Goal: Information Seeking & Learning: Learn about a topic

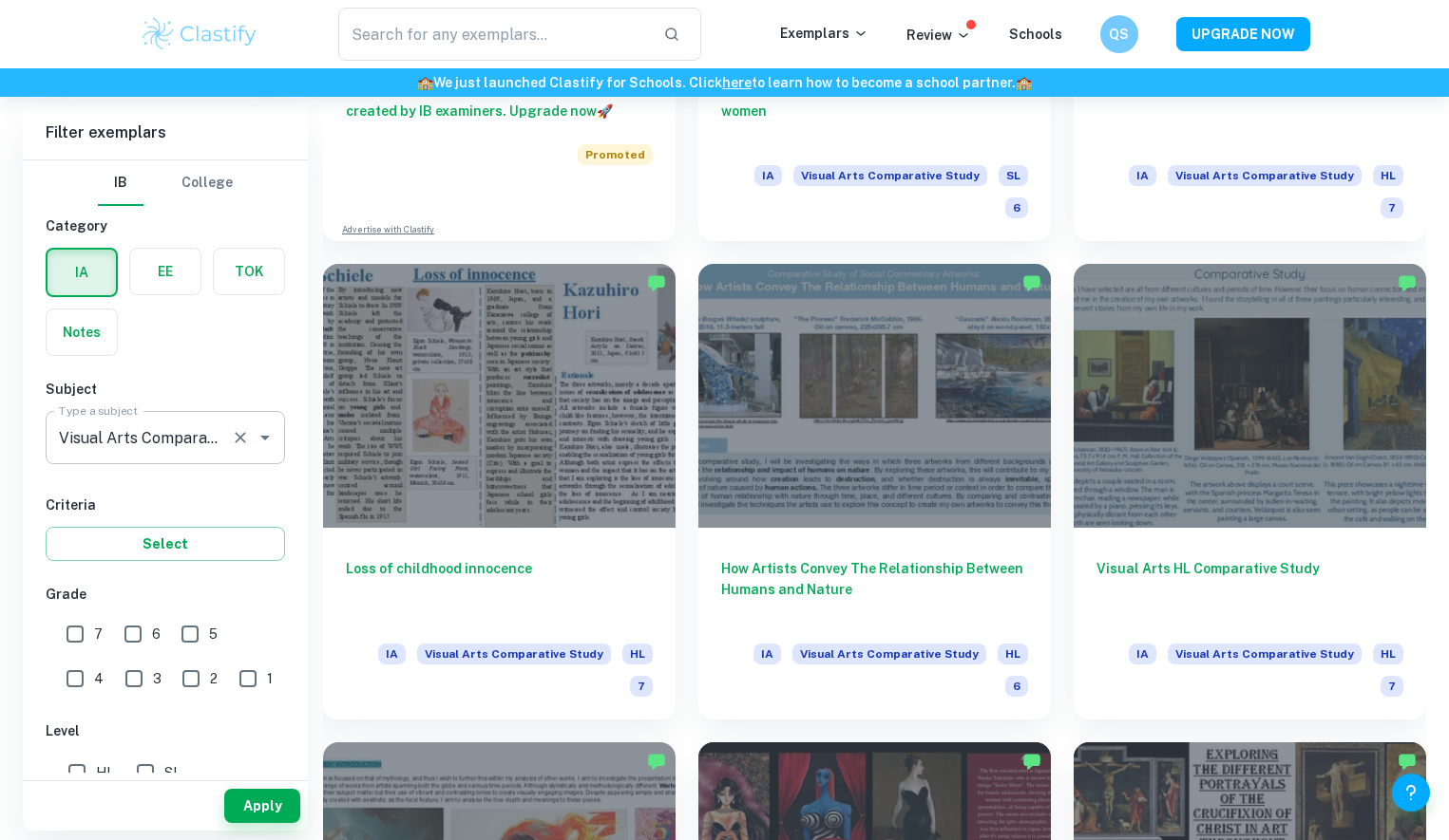
scroll to position [1767, 0]
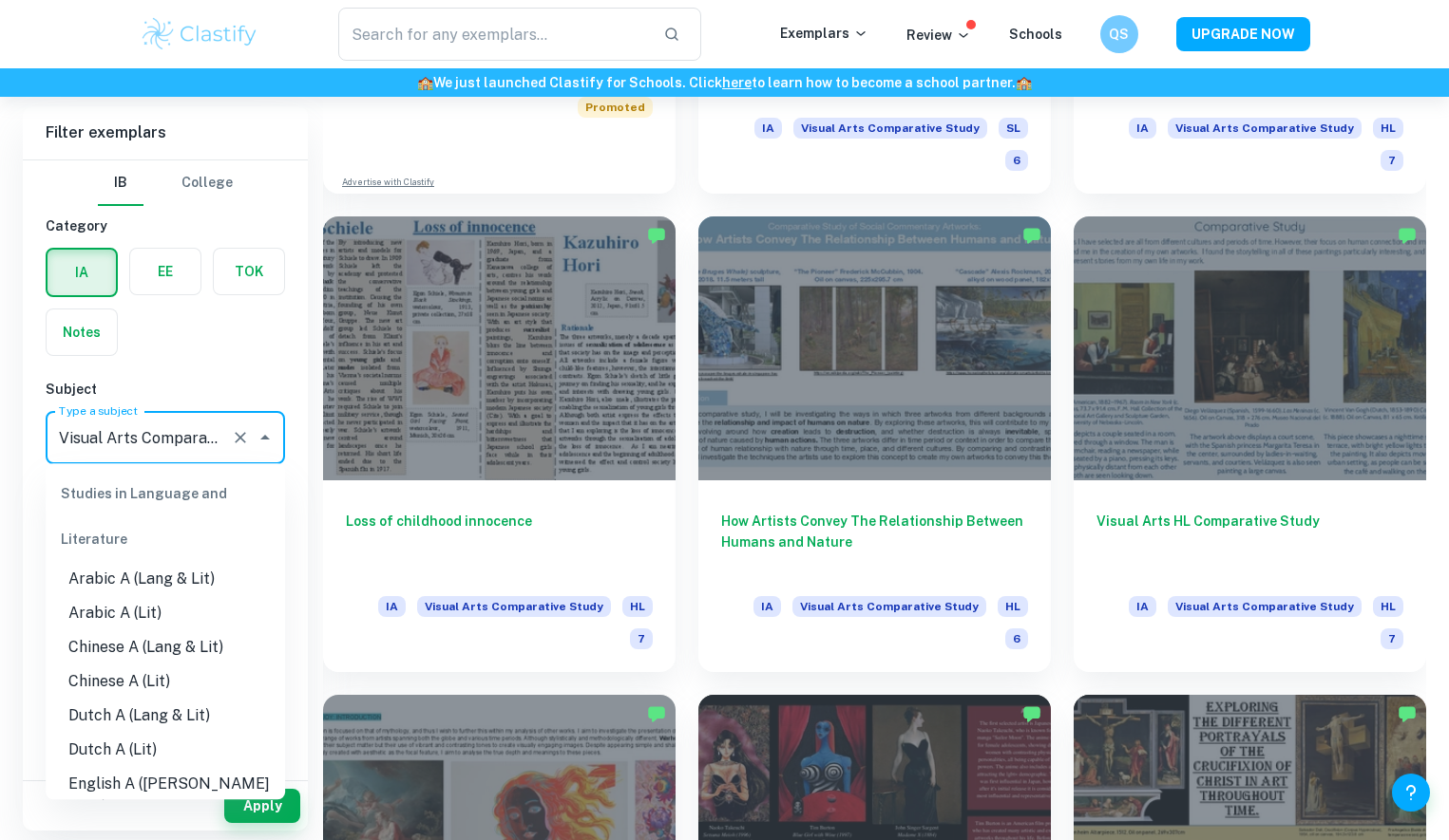
click at [199, 434] on input "Visual Arts Comparative Study" at bounding box center [139, 438] width 169 height 36
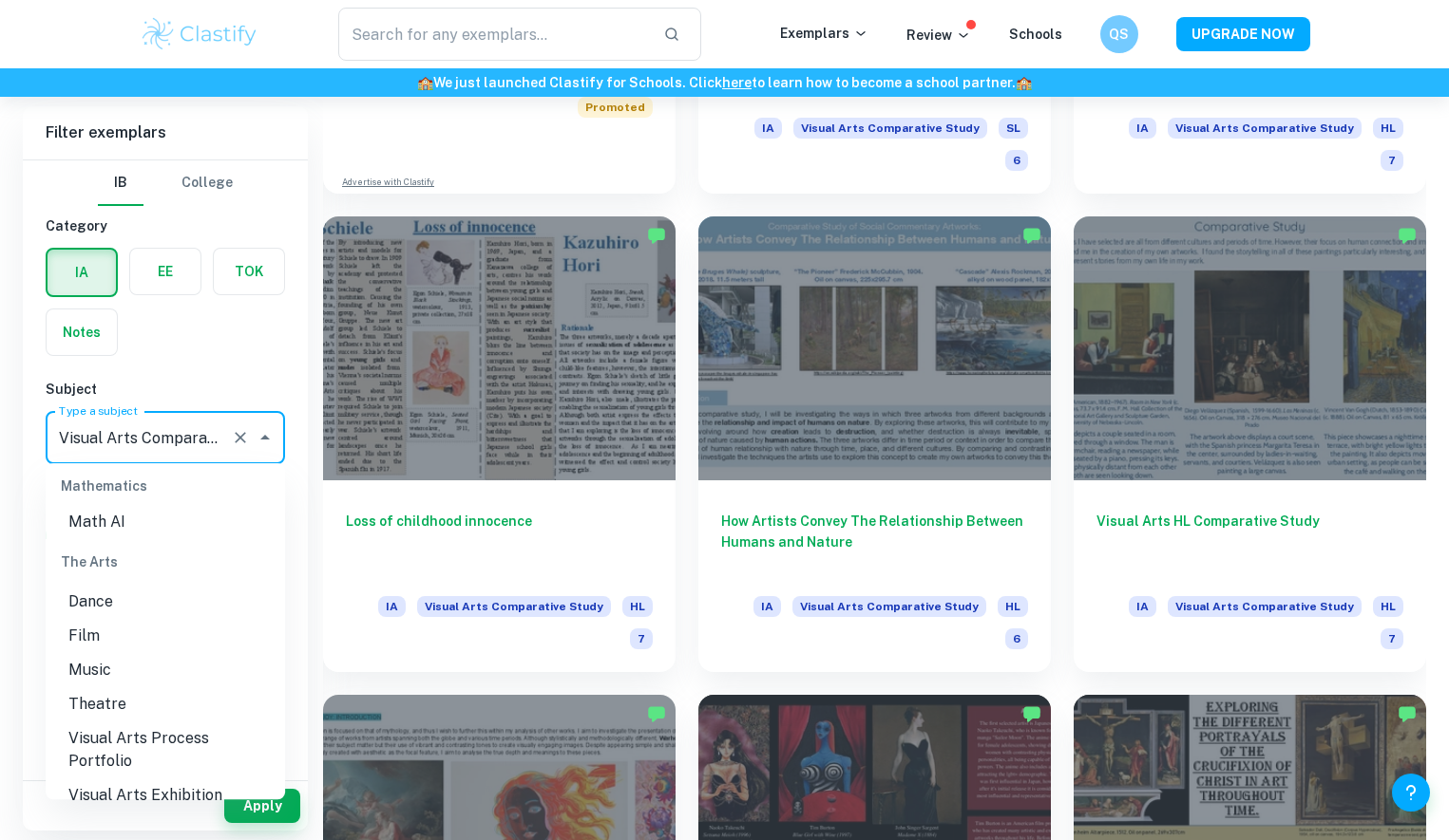
scroll to position [2734, 0]
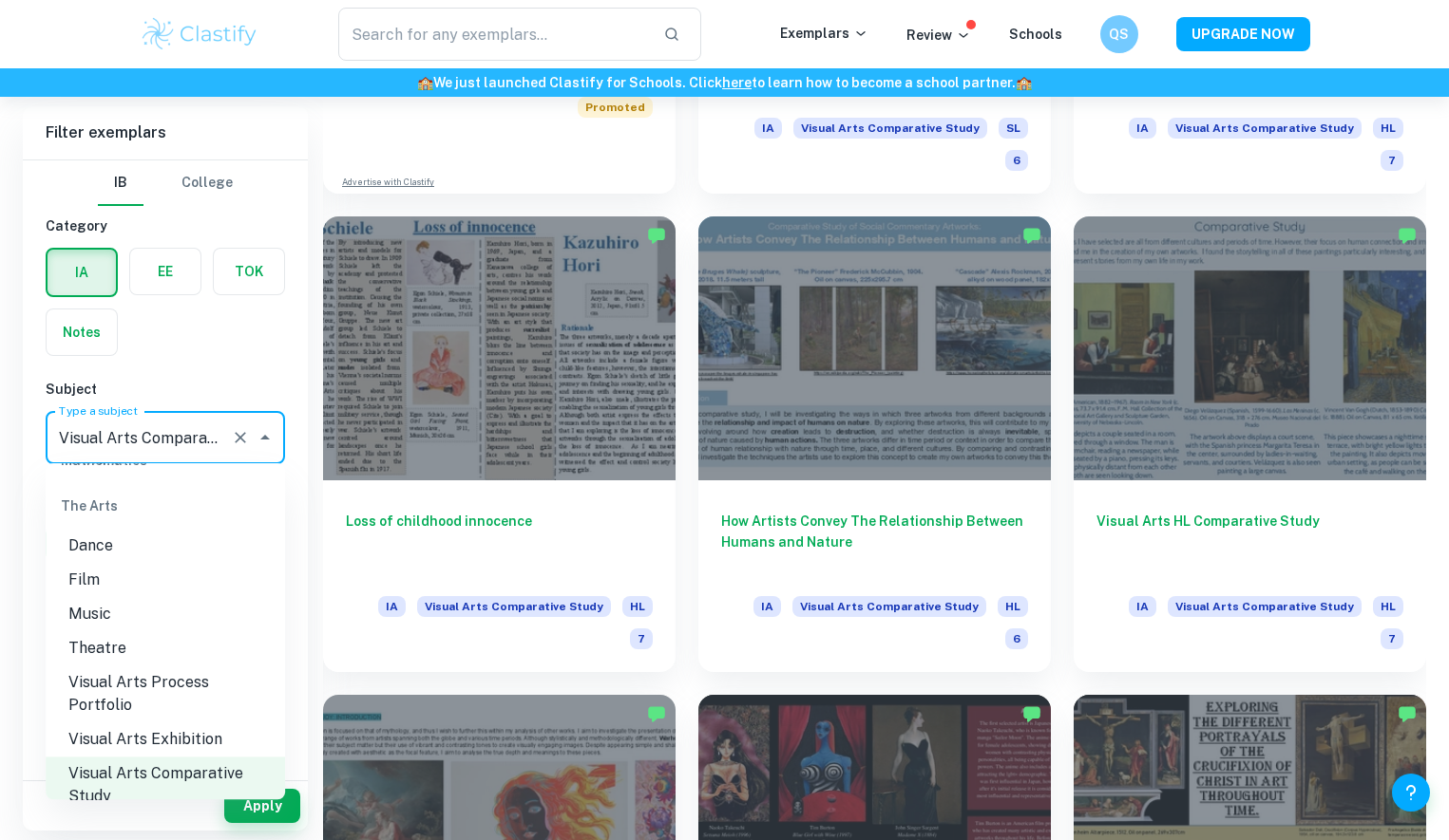
click at [191, 666] on li "Visual Arts Process Portfolio" at bounding box center [166, 695] width 239 height 57
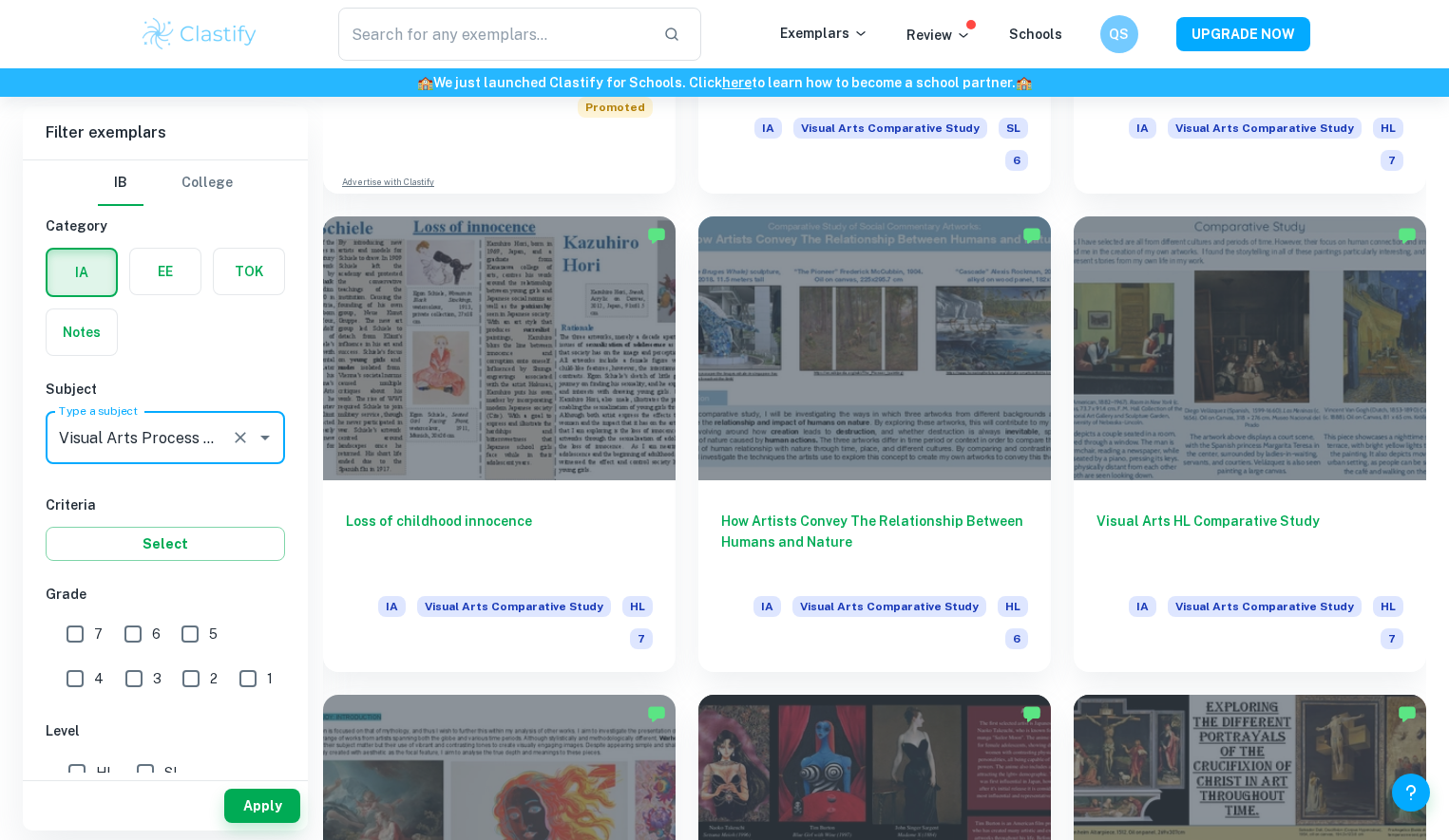
click at [64, 629] on input "7" at bounding box center [76, 634] width 38 height 38
checkbox input "true"
click at [264, 805] on button "Apply" at bounding box center [261, 807] width 76 height 34
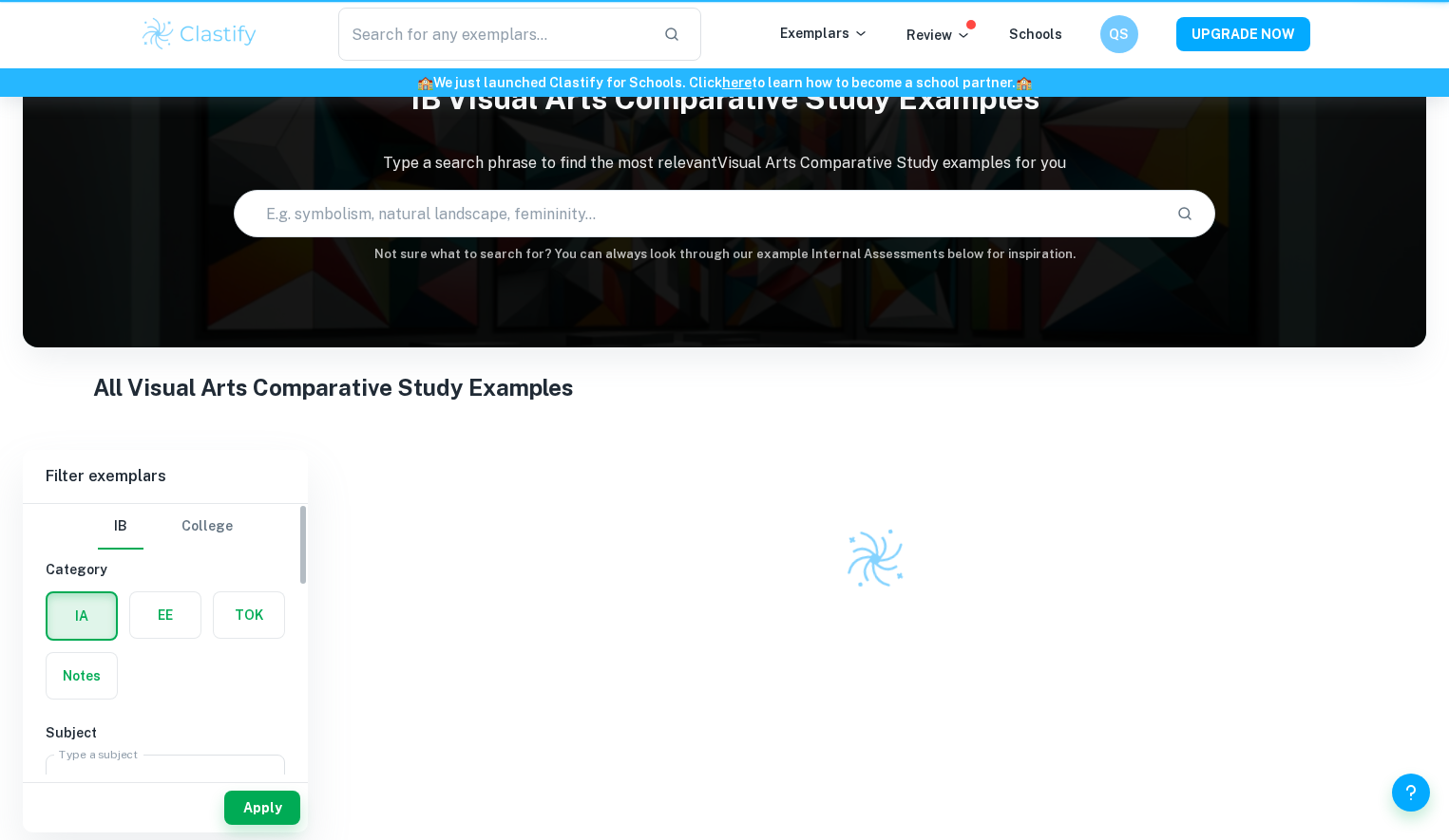
scroll to position [96, 0]
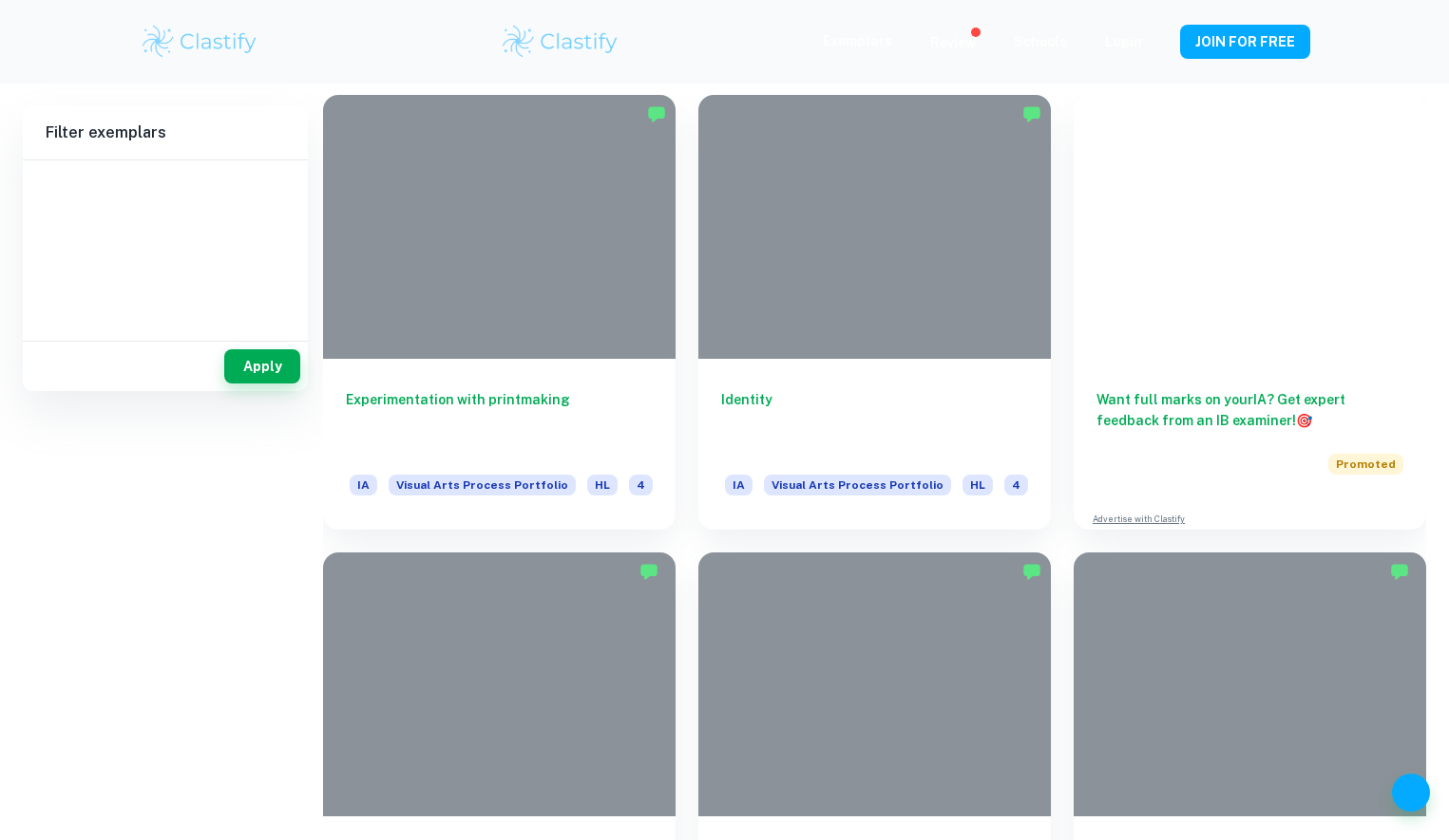
type input "Visual Arts Process Portfolio"
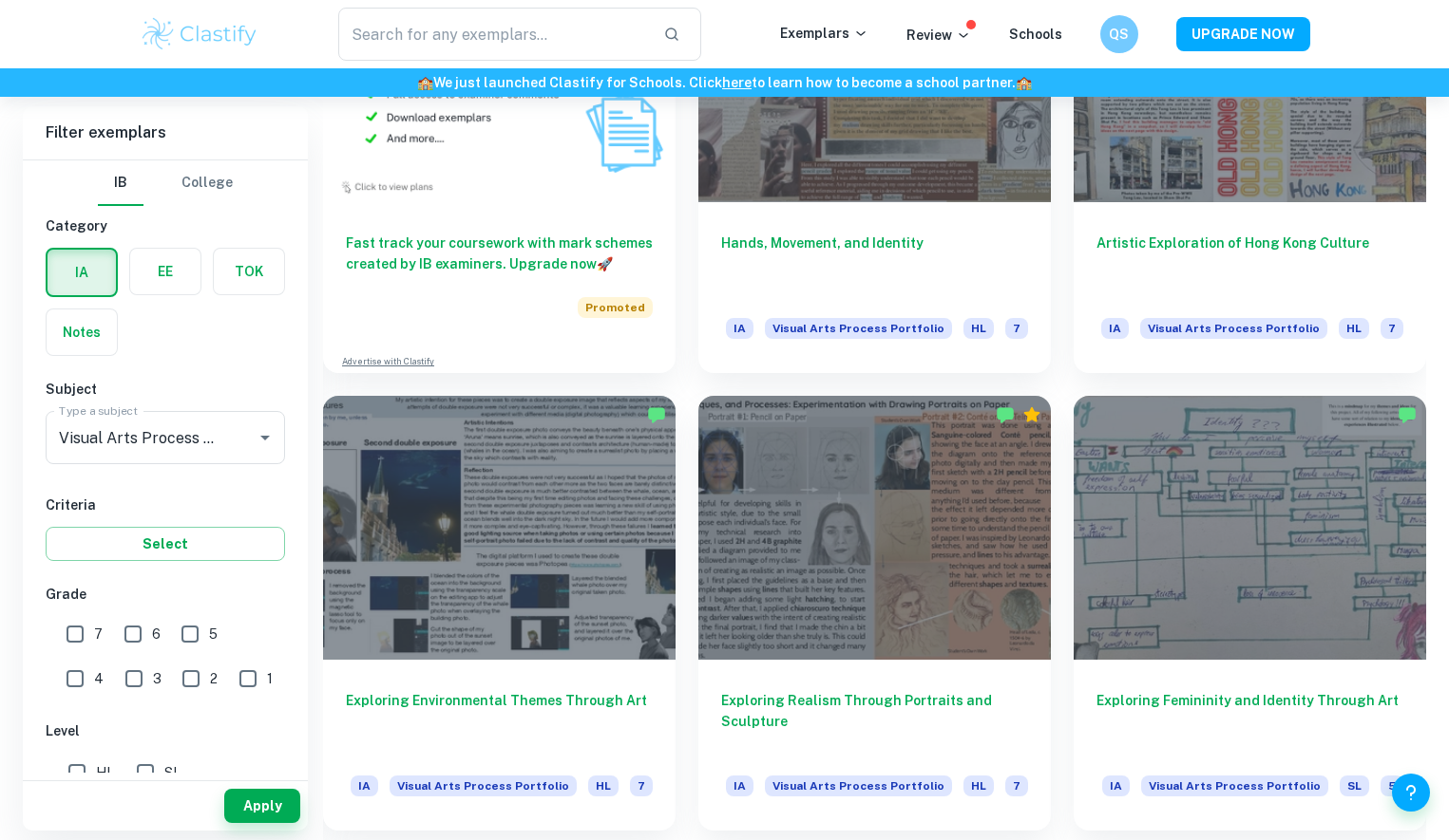
scroll to position [1639, 0]
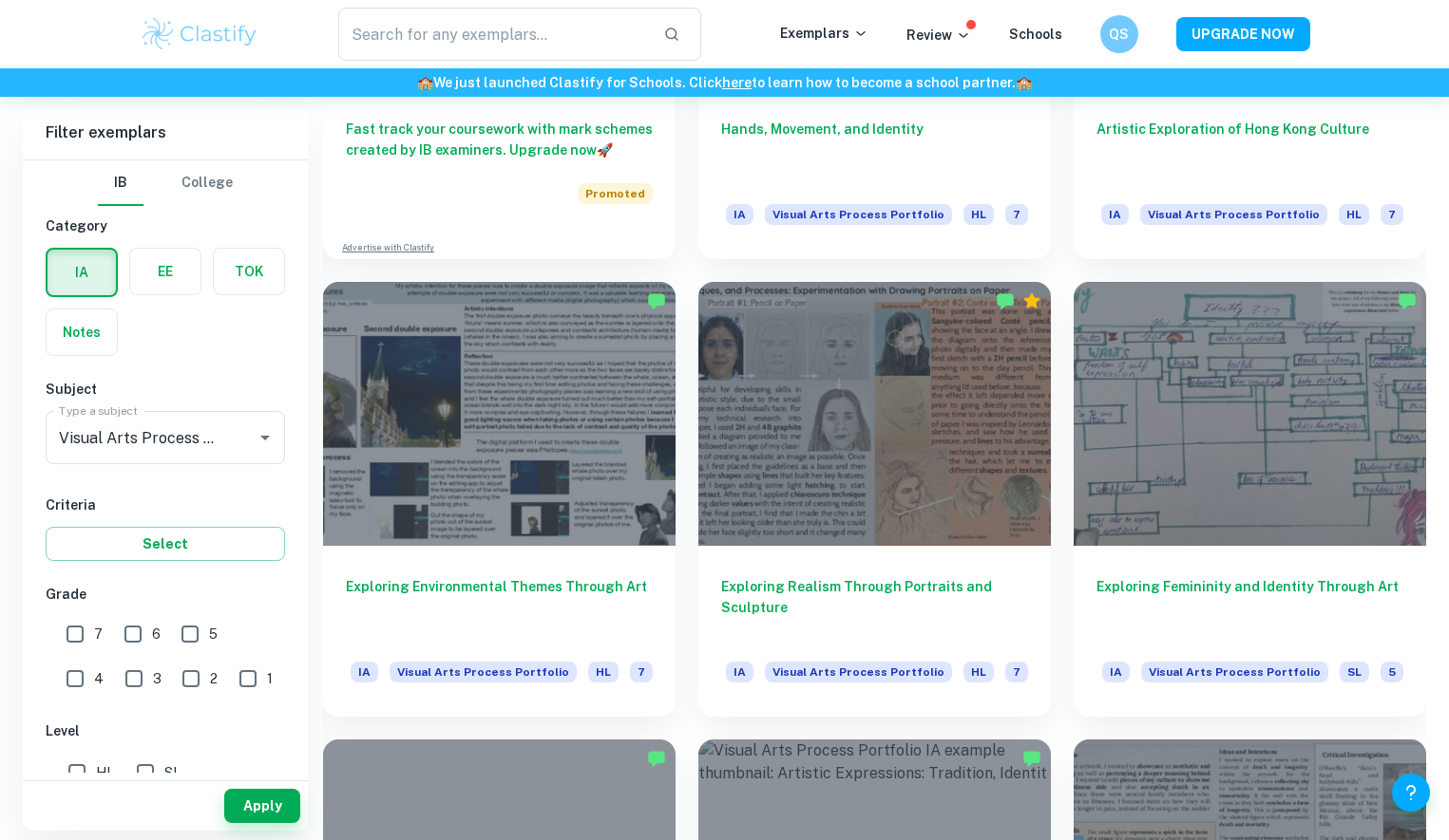
click at [78, 626] on input "7" at bounding box center [76, 634] width 38 height 38
checkbox input "true"
click at [267, 807] on button "Apply" at bounding box center [261, 807] width 76 height 34
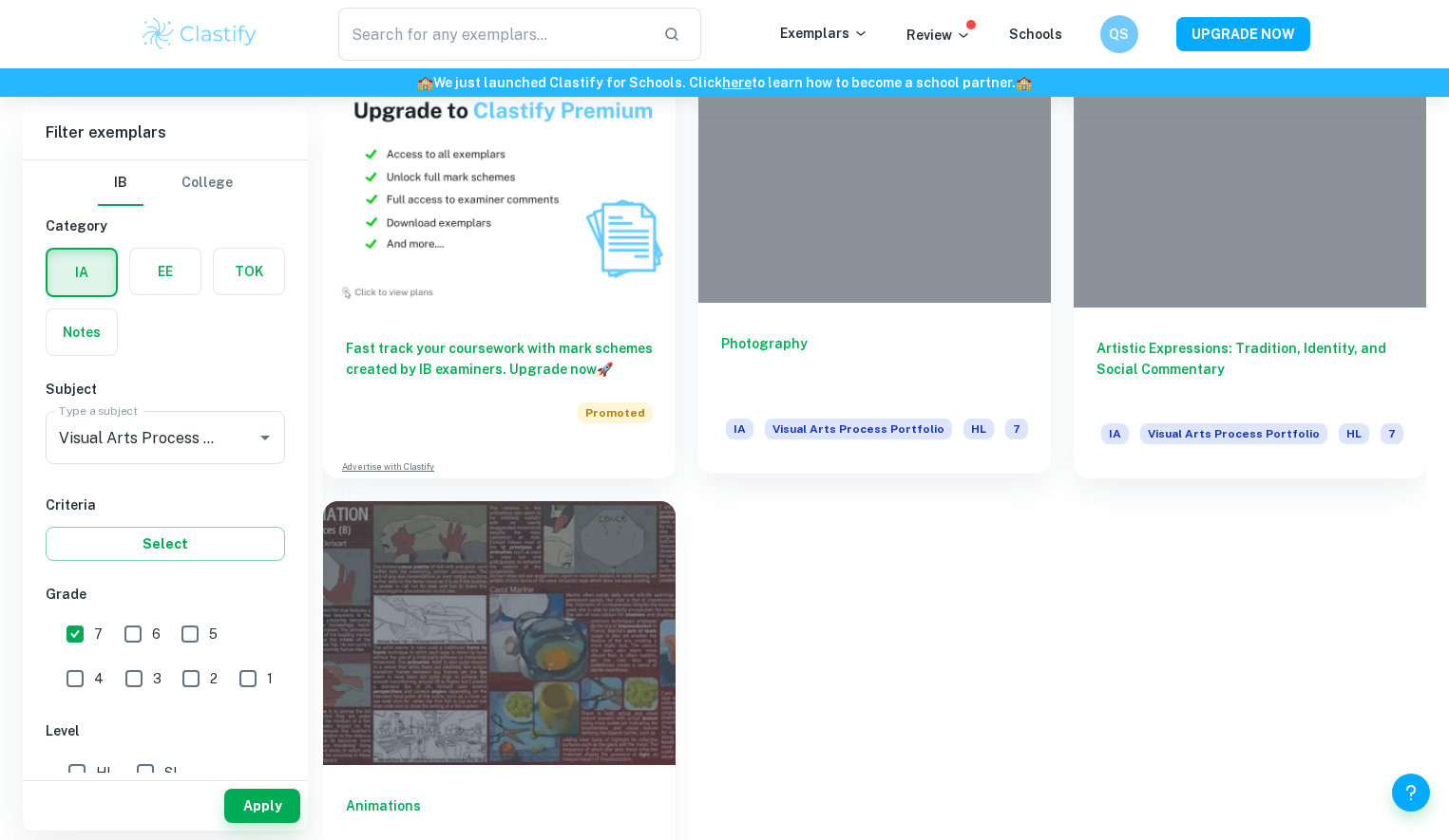
scroll to position [1363, 0]
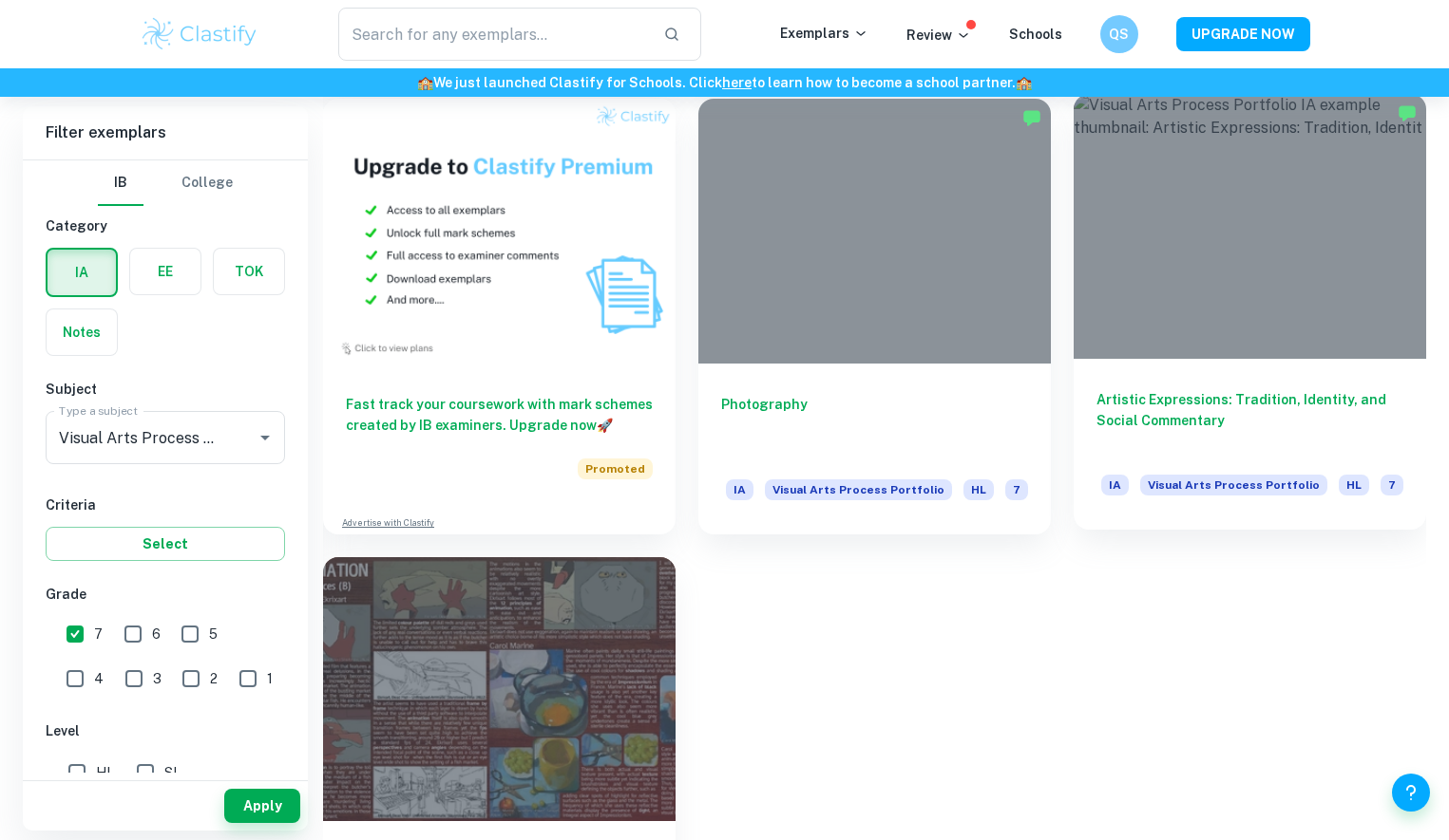
click at [1184, 262] on div at bounding box center [1250, 226] width 352 height 264
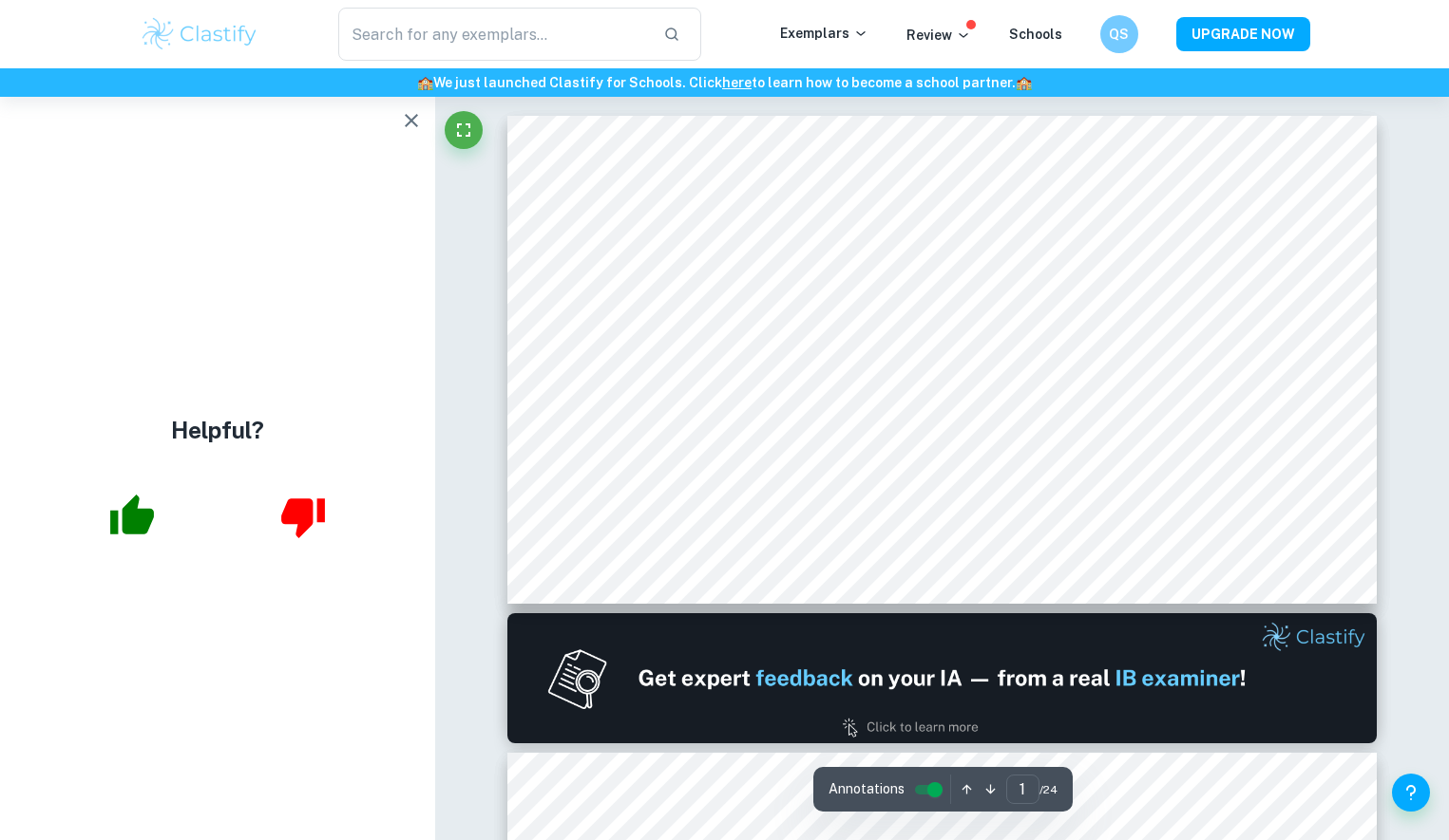
click at [404, 115] on icon "button" at bounding box center [412, 121] width 23 height 23
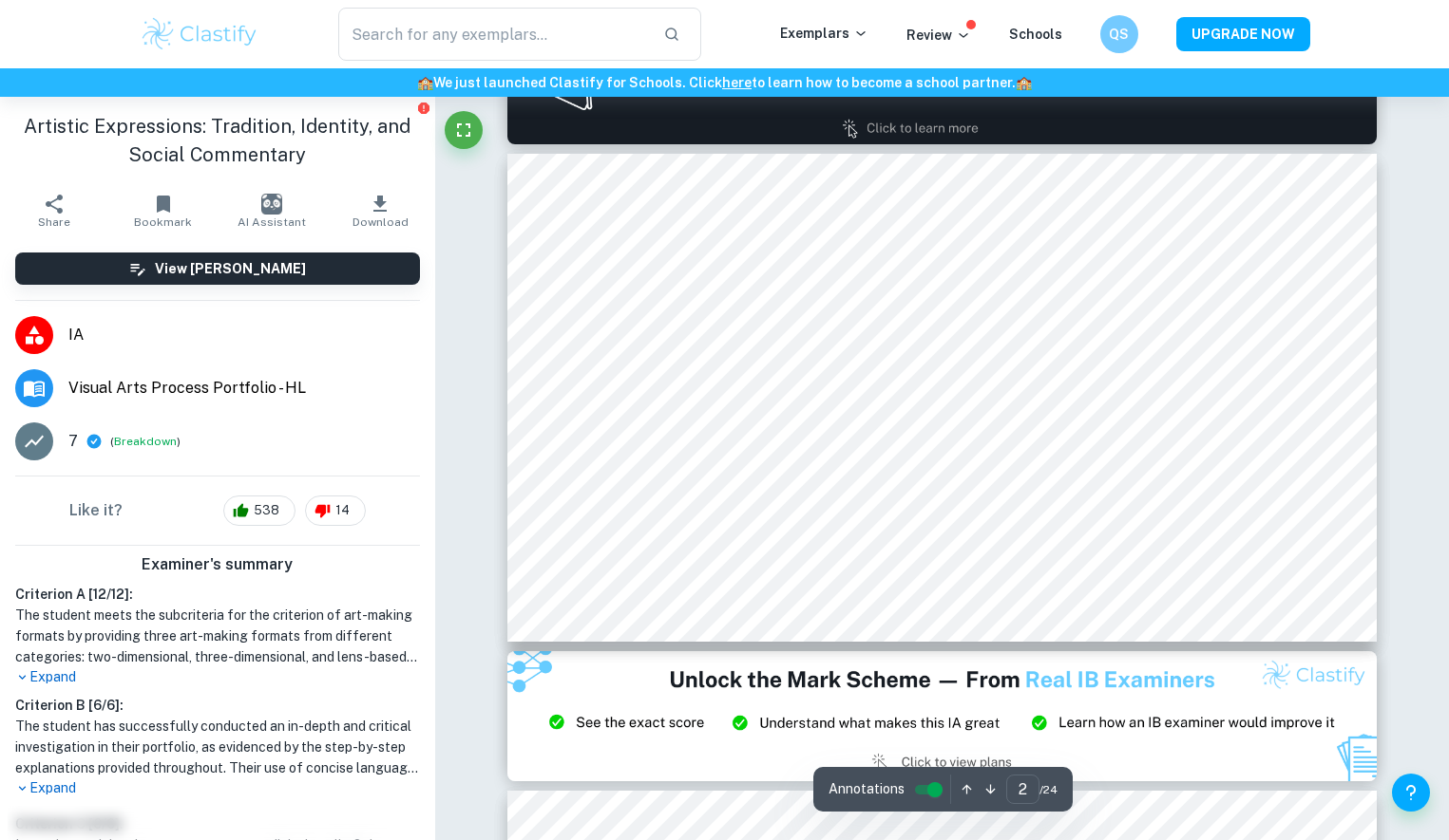
type input "1"
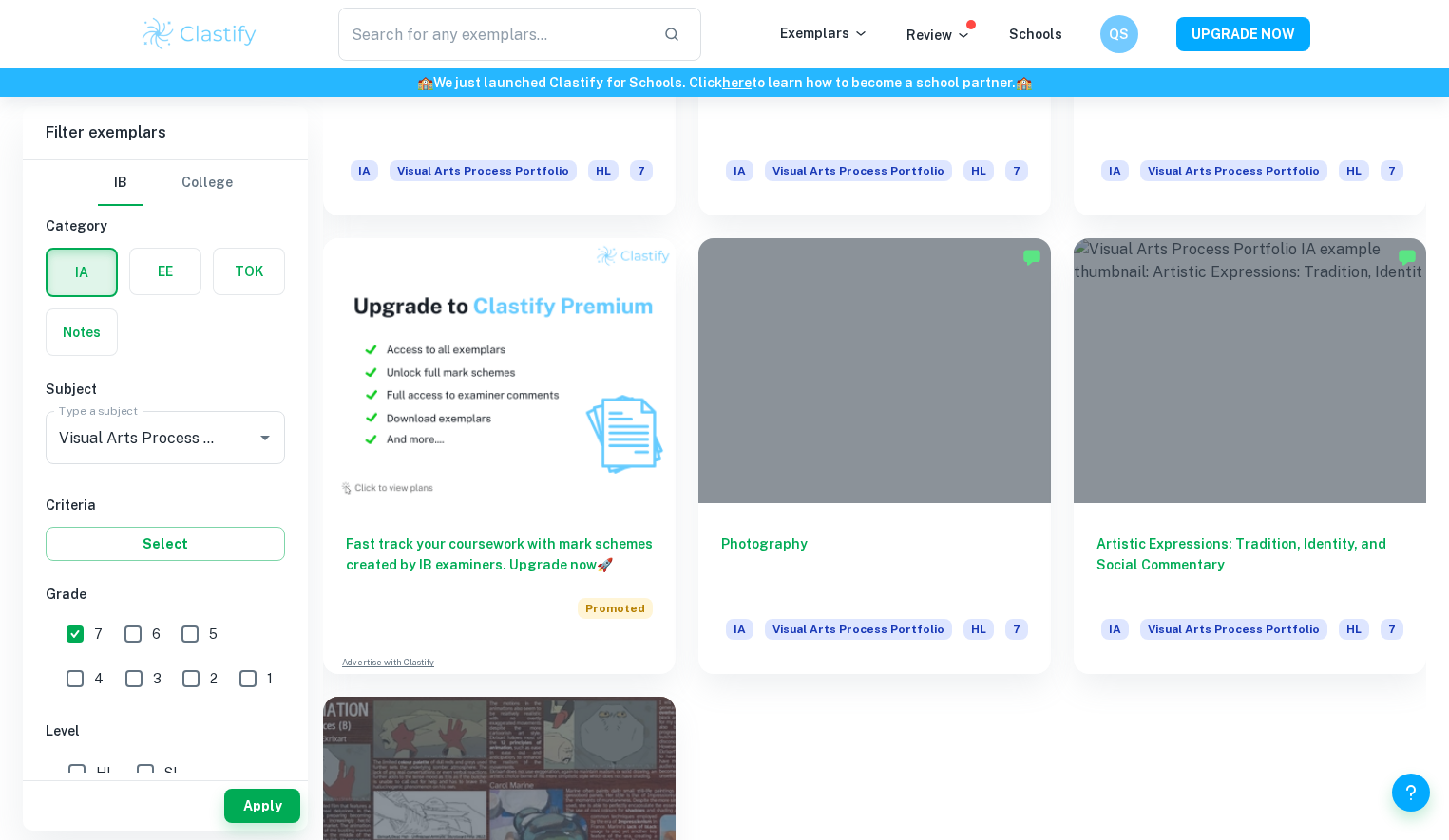
scroll to position [1092, 0]
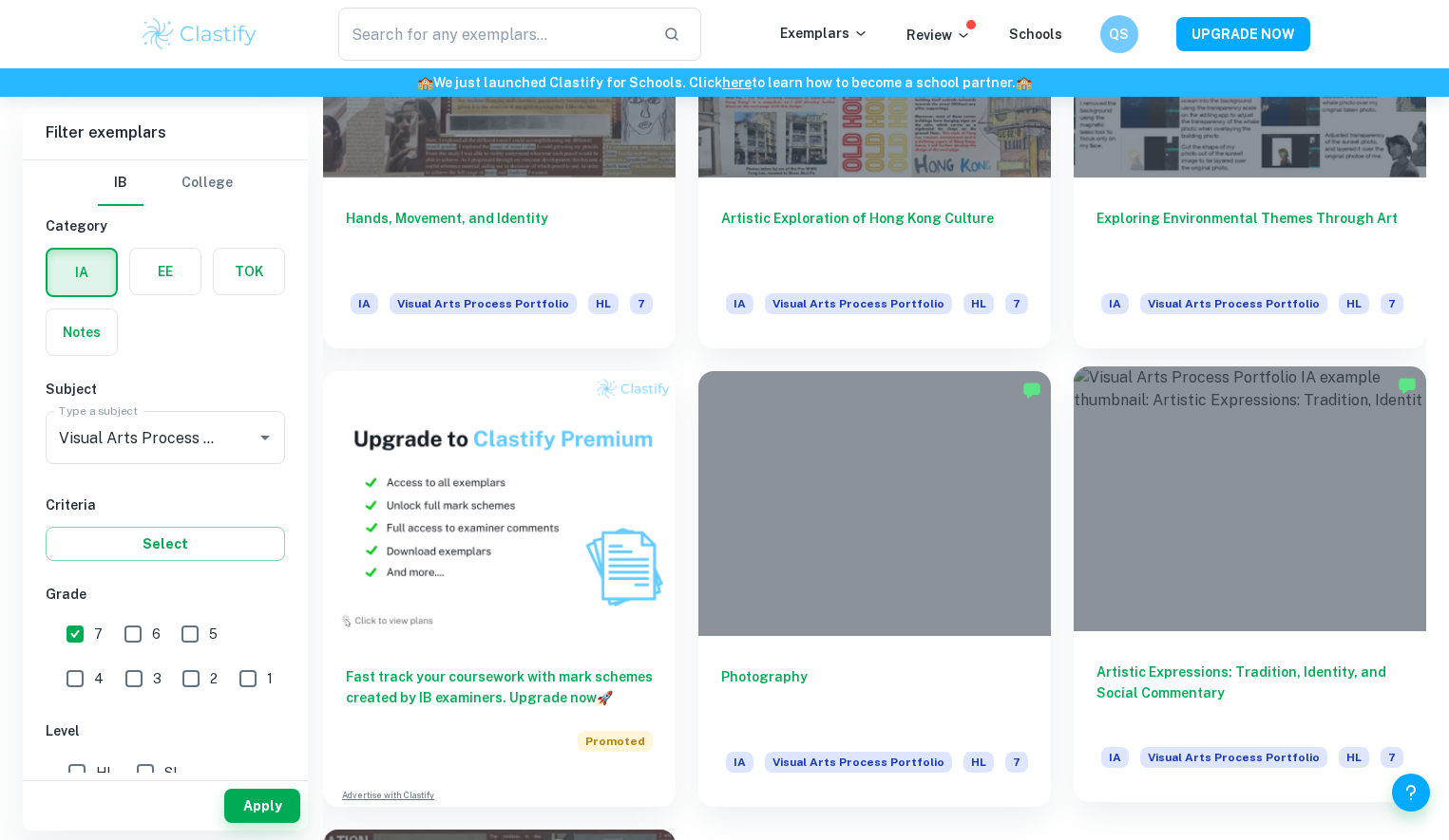
click at [1339, 486] on div at bounding box center [1250, 498] width 352 height 264
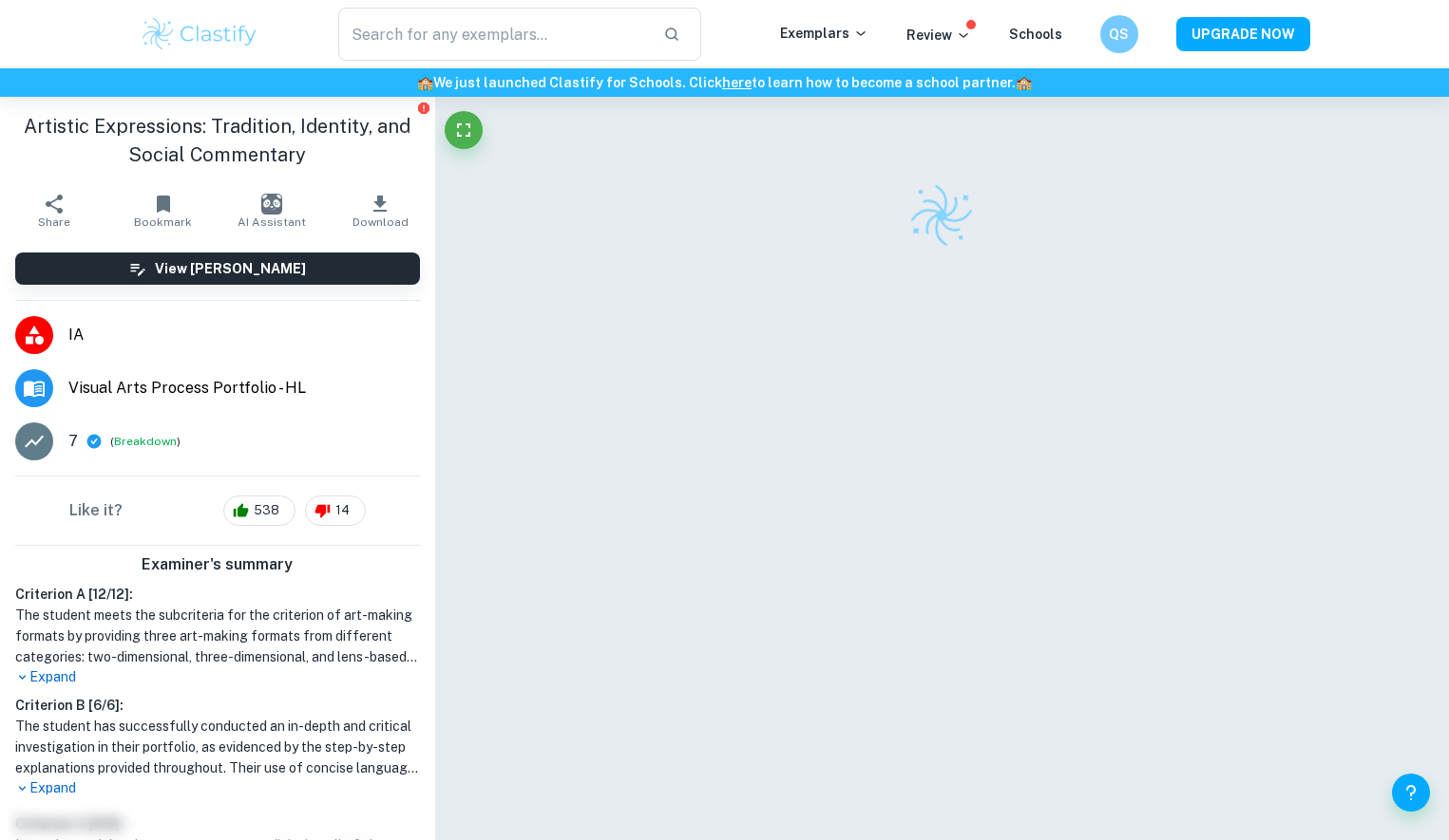
click at [107, 150] on h1 "Artistic Expressions: Tradition, Identity, and Social Commentary" at bounding box center [217, 141] width 405 height 57
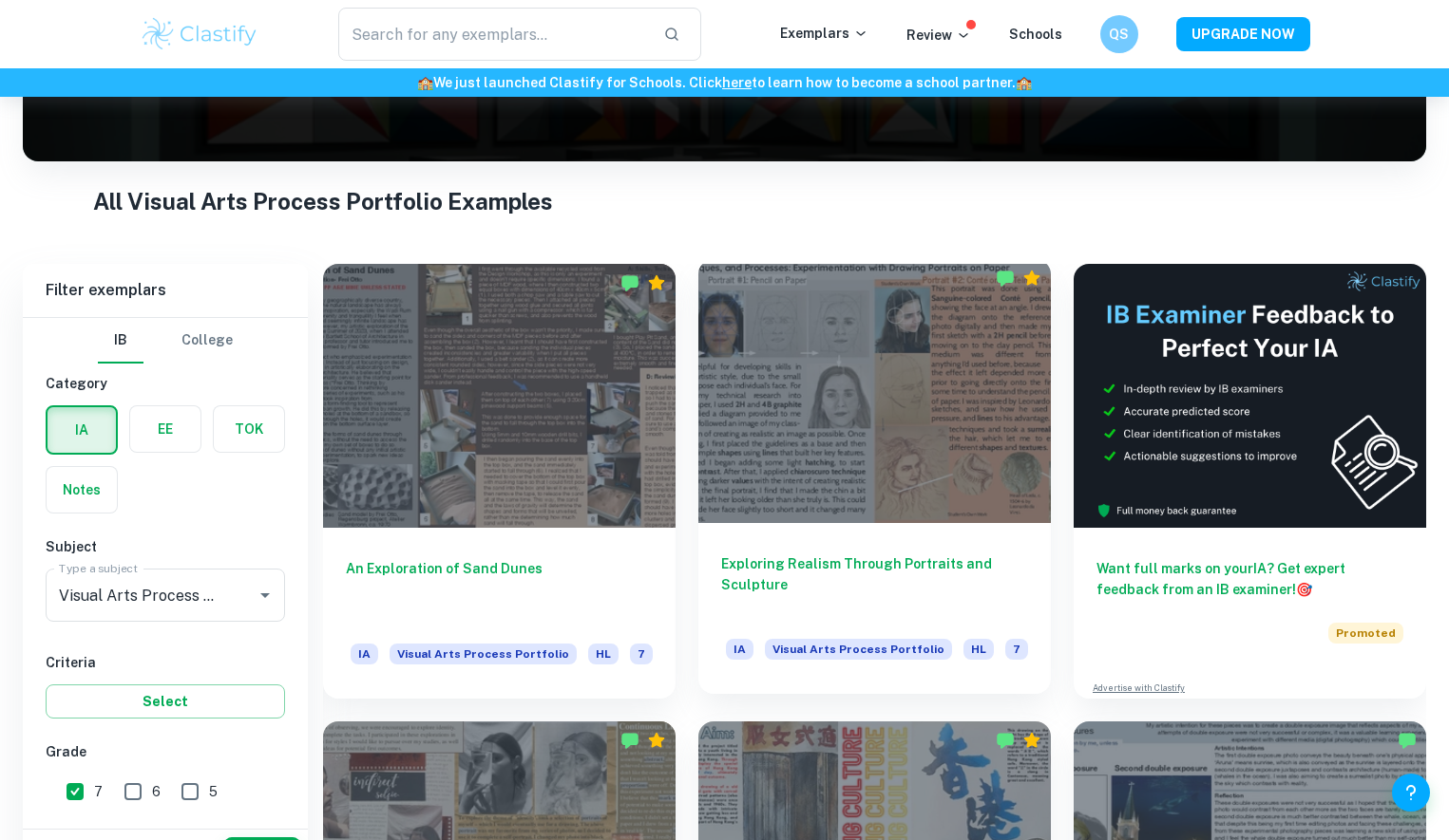
scroll to position [468, 0]
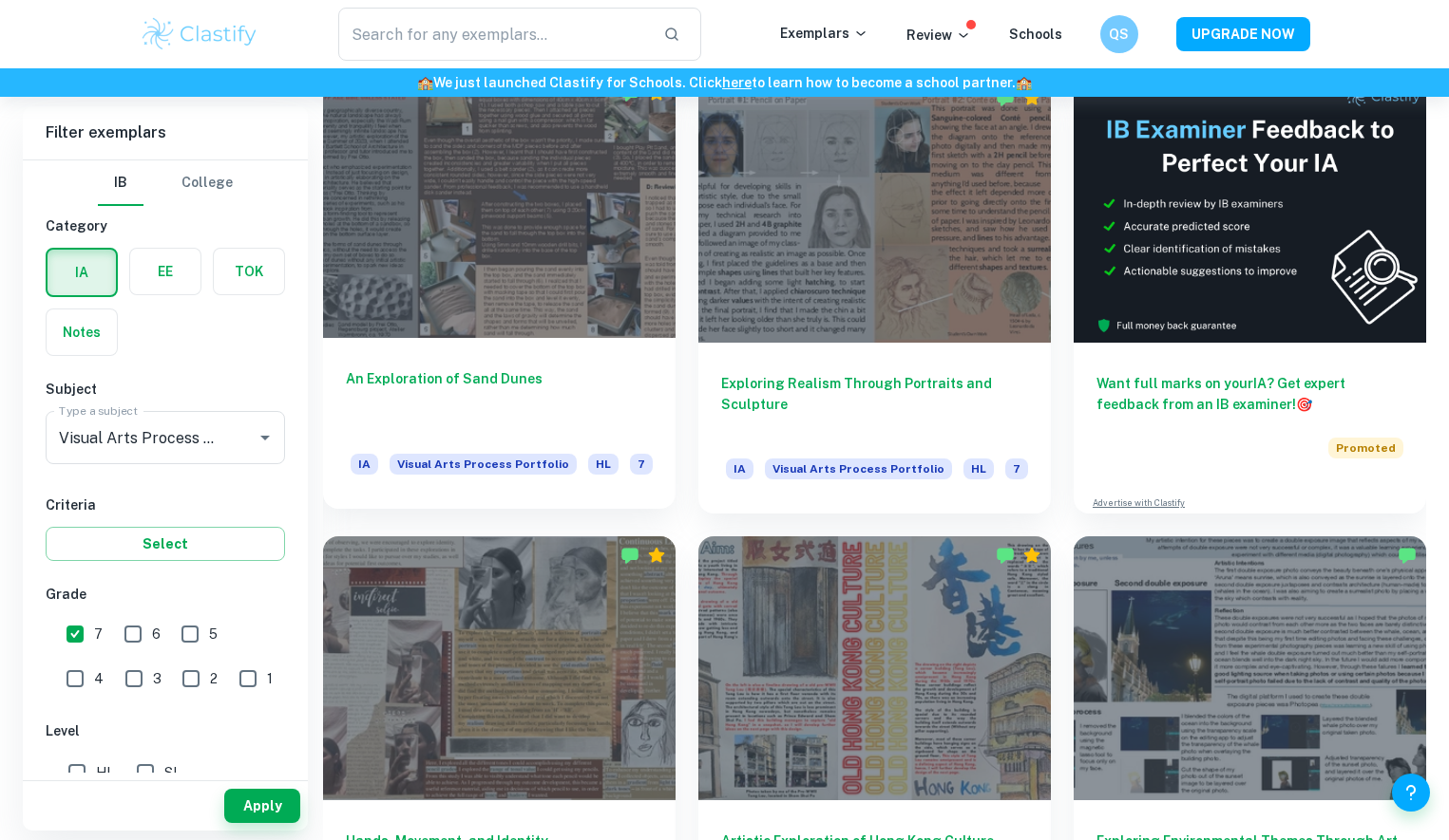
click at [550, 260] on div at bounding box center [499, 206] width 352 height 264
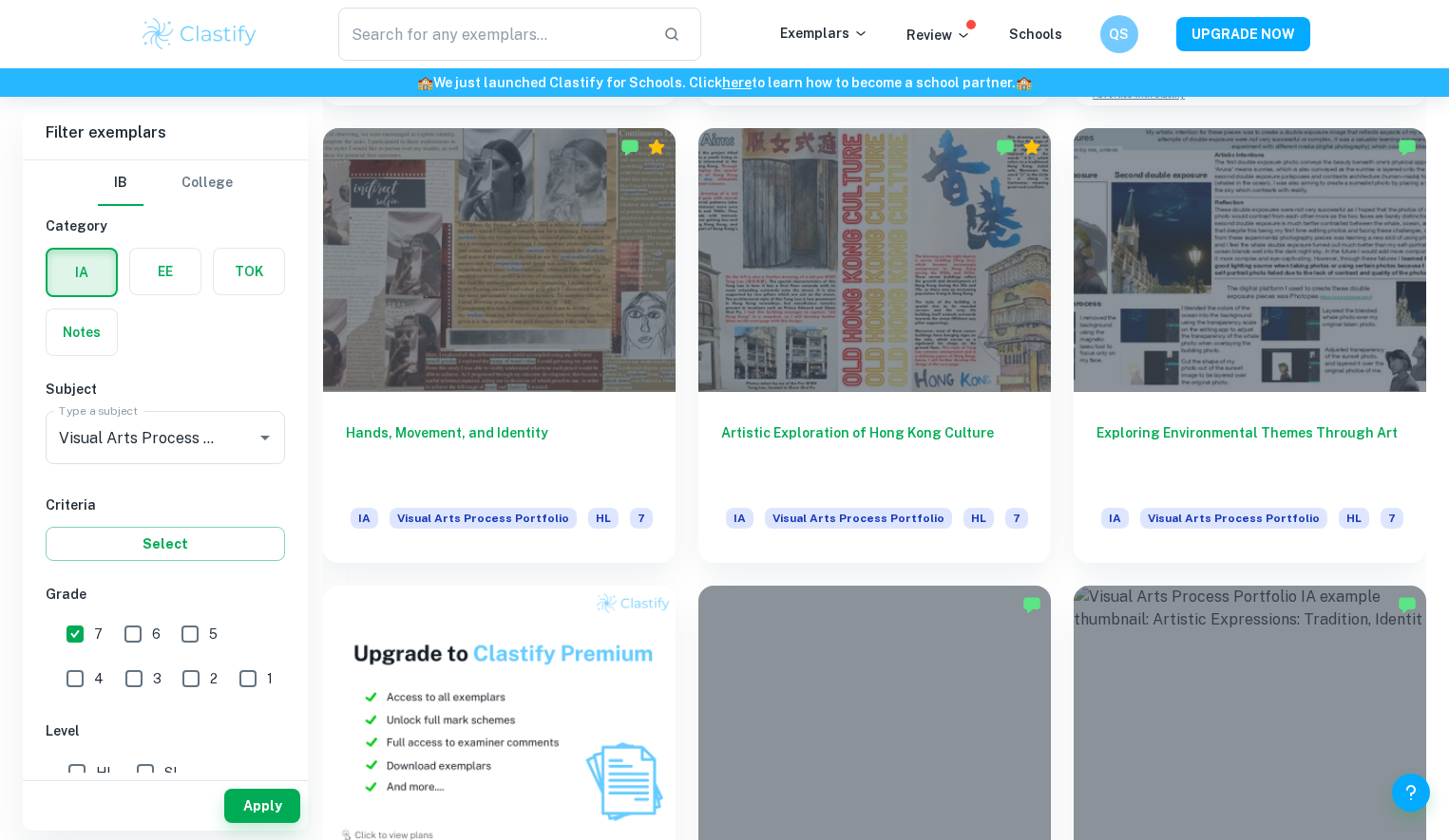
scroll to position [1000, 0]
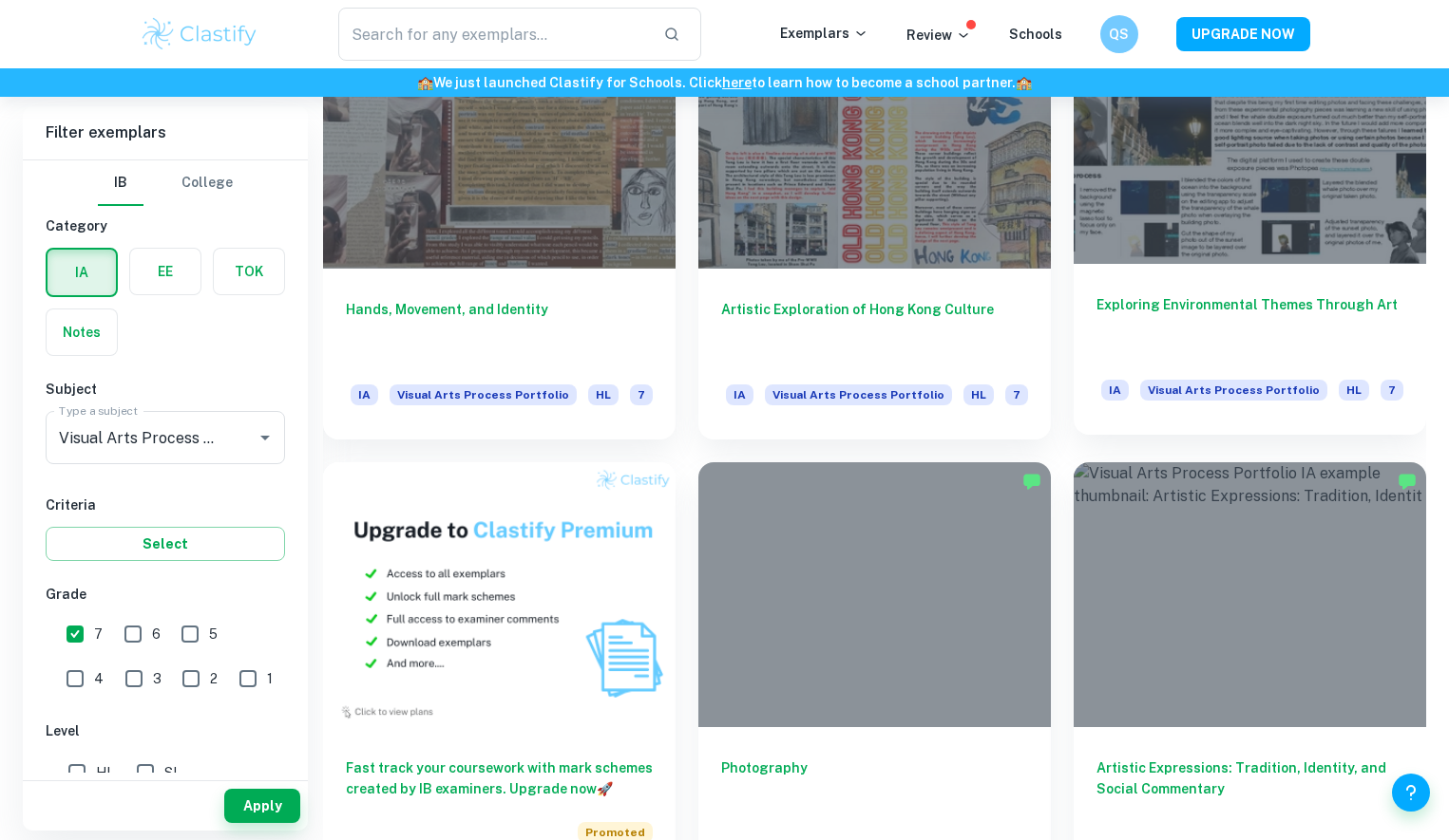
click at [1346, 219] on div at bounding box center [1250, 132] width 352 height 264
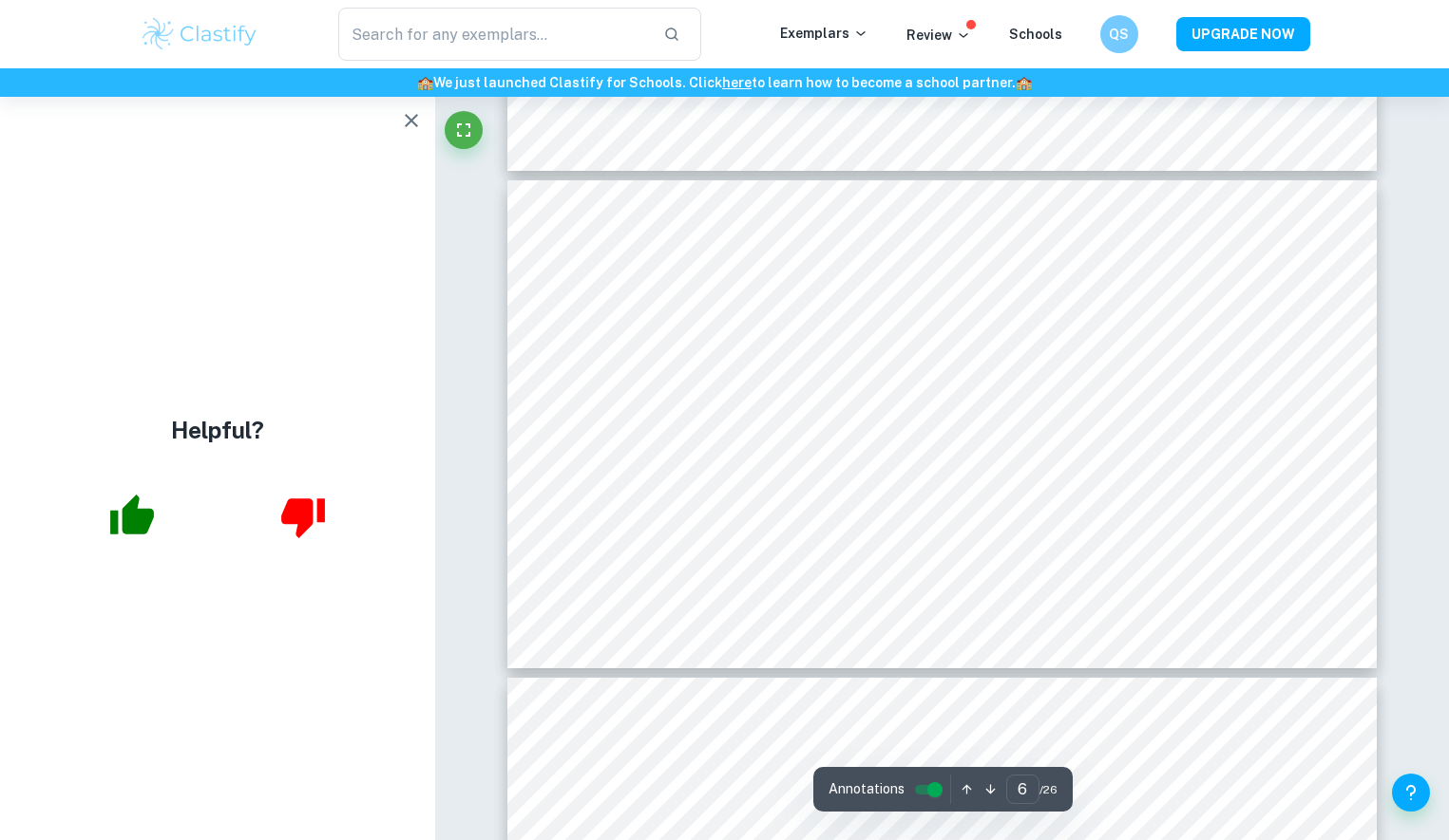
type input "5"
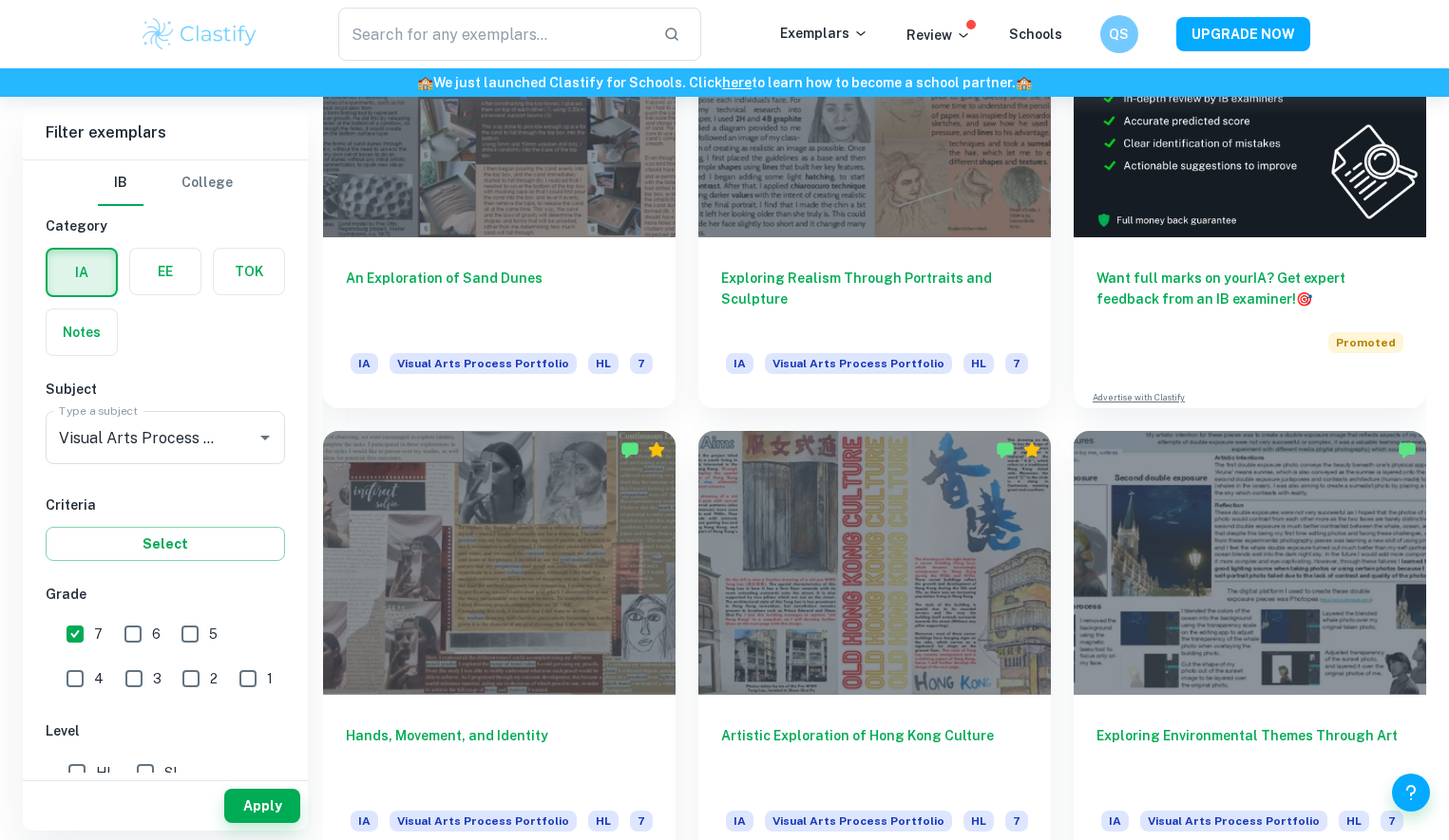
scroll to position [724, 0]
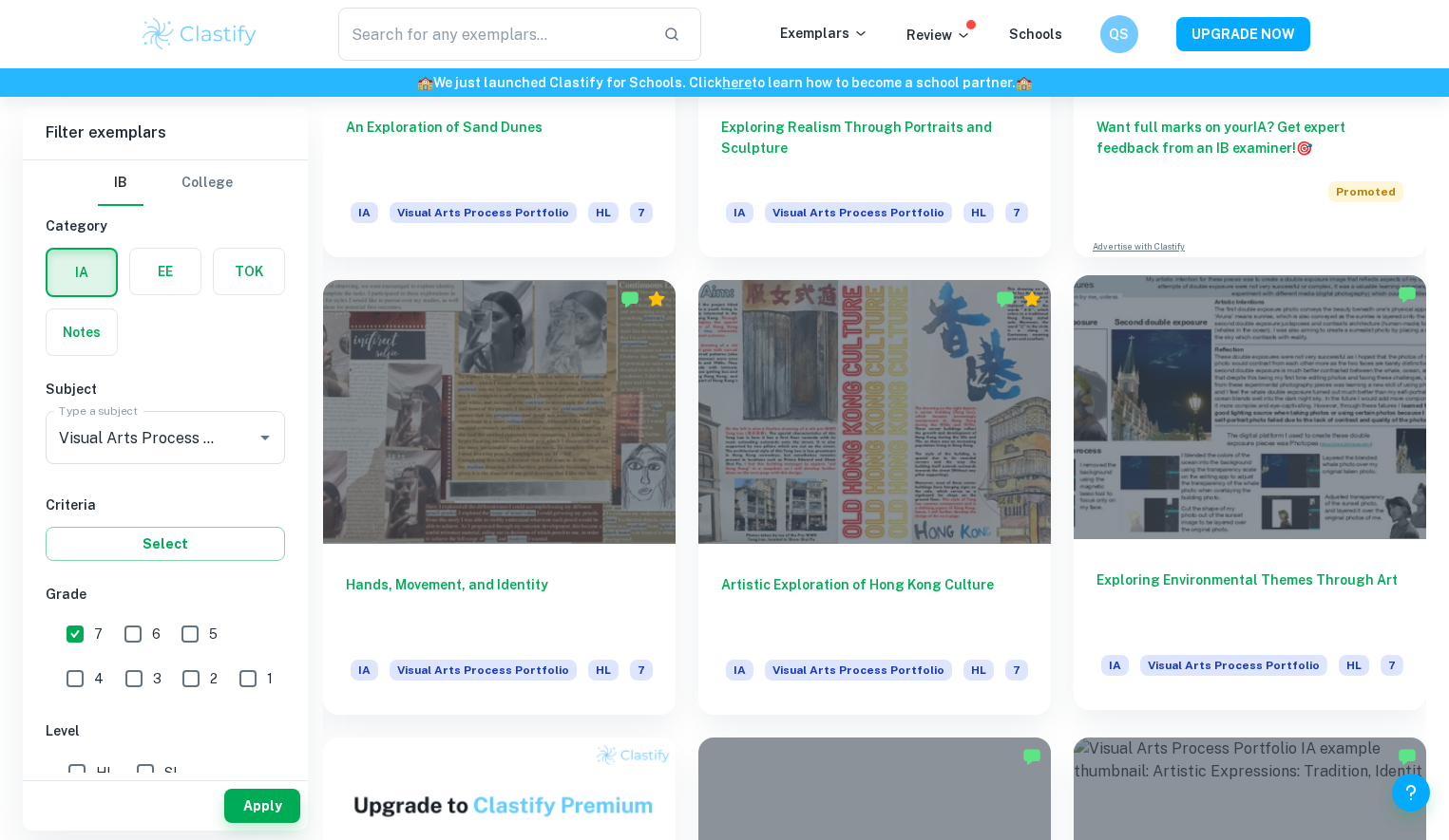
click at [1214, 395] on div at bounding box center [1250, 408] width 352 height 264
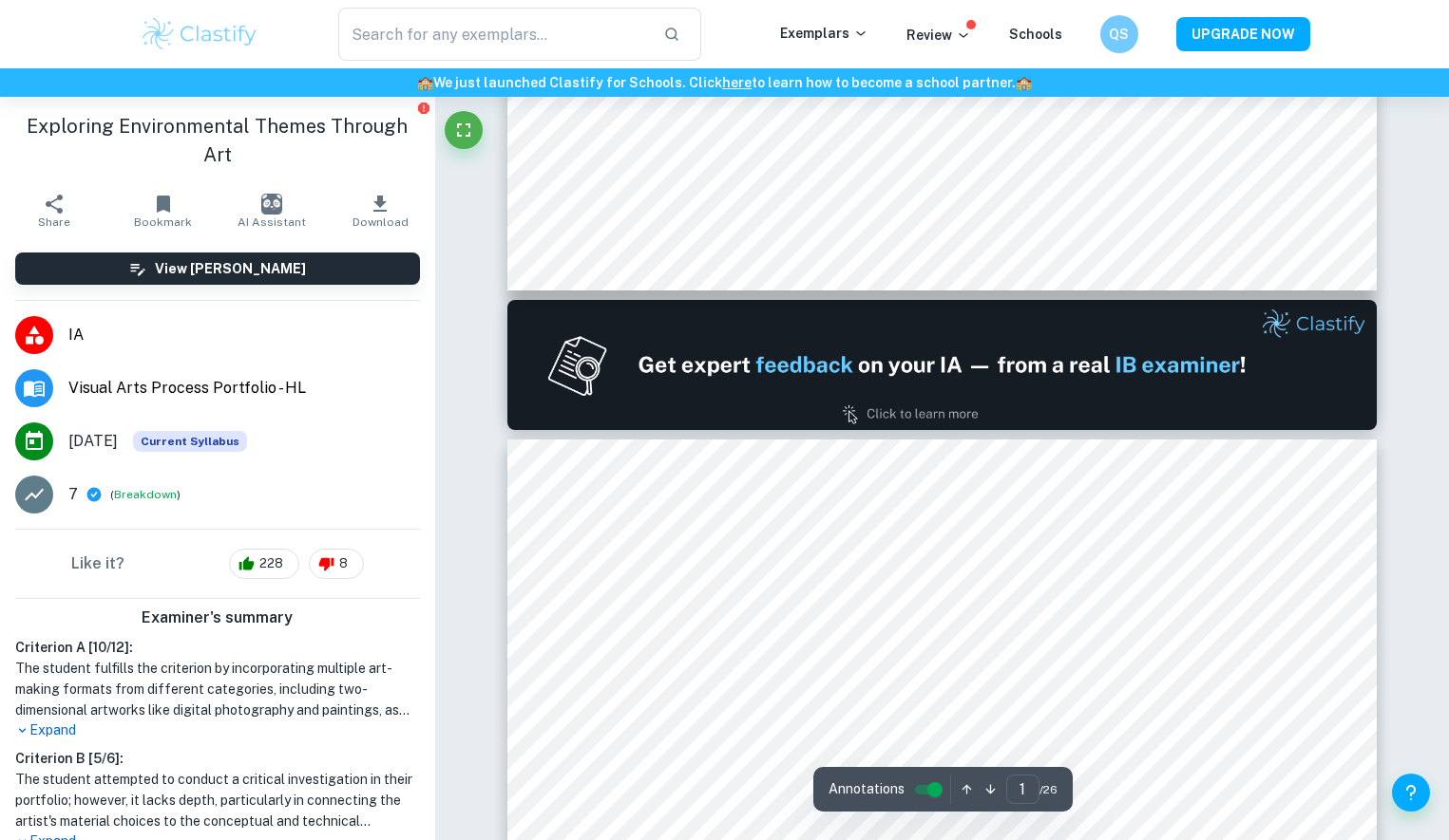
type input "2"
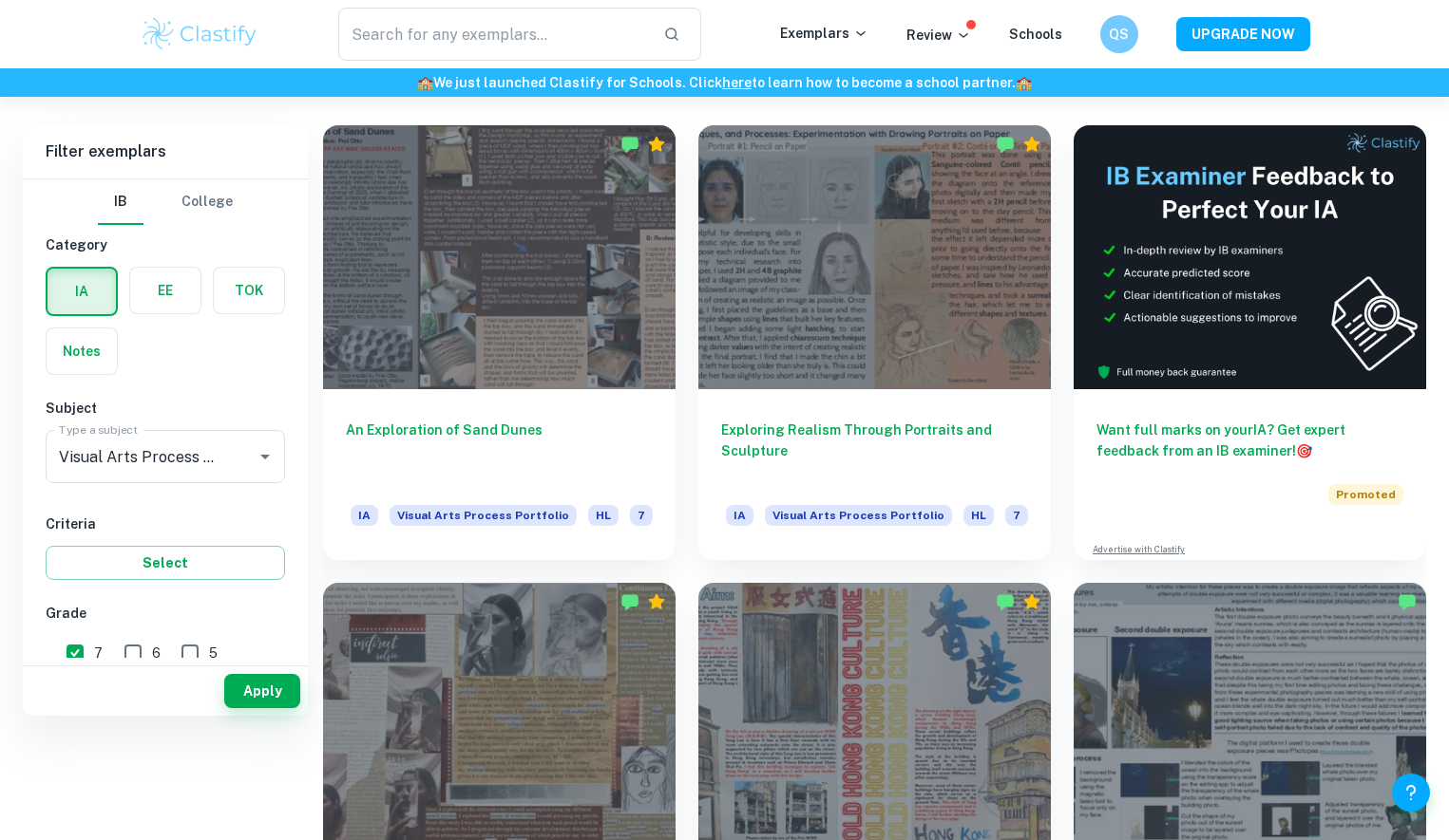
scroll to position [722, 0]
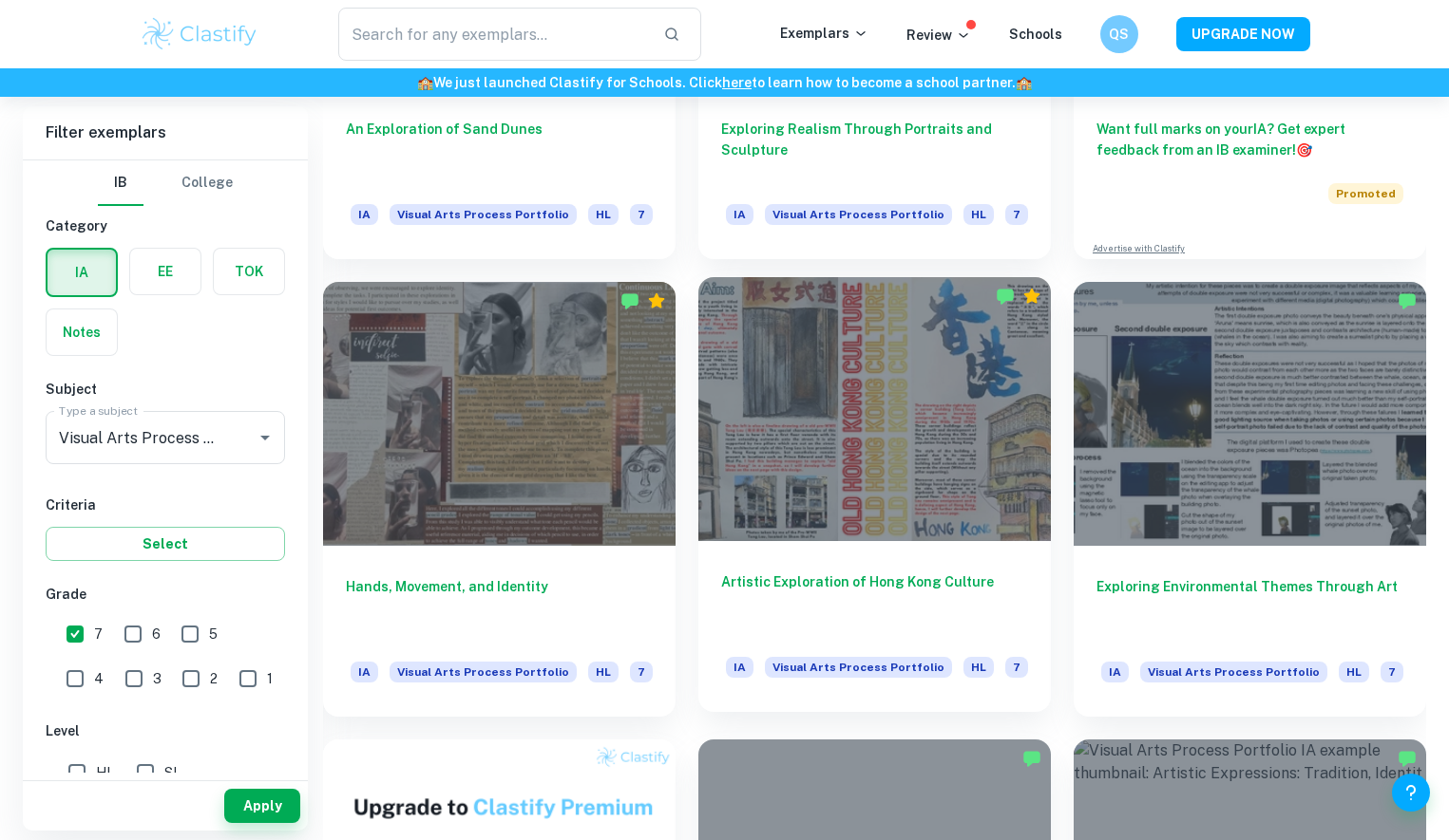
click at [964, 446] on div at bounding box center [875, 409] width 352 height 264
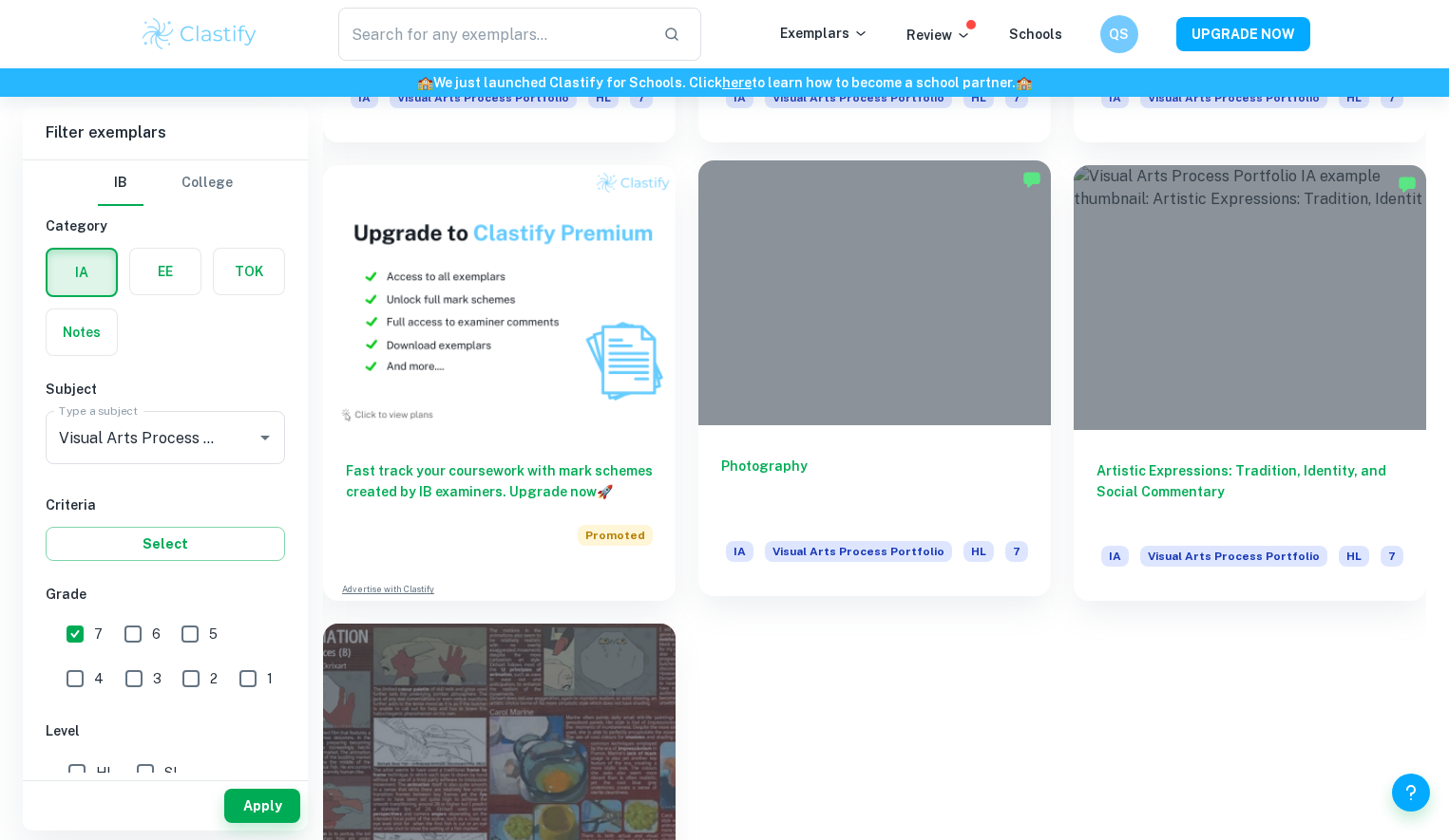
scroll to position [1514, 0]
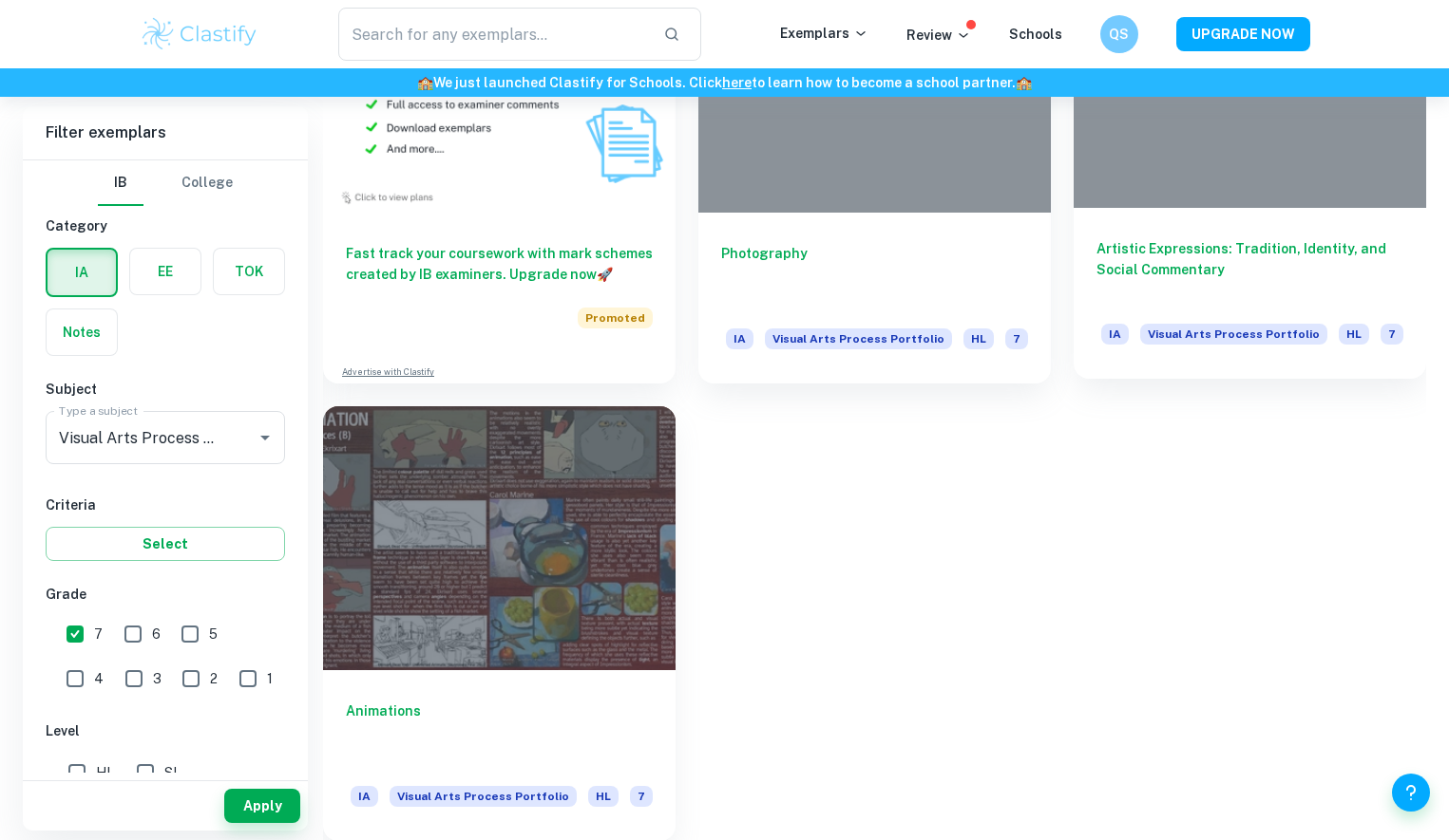
click at [1207, 243] on h6 "Artistic Expressions: Tradition, Identity, and Social Commentary" at bounding box center [1249, 270] width 307 height 63
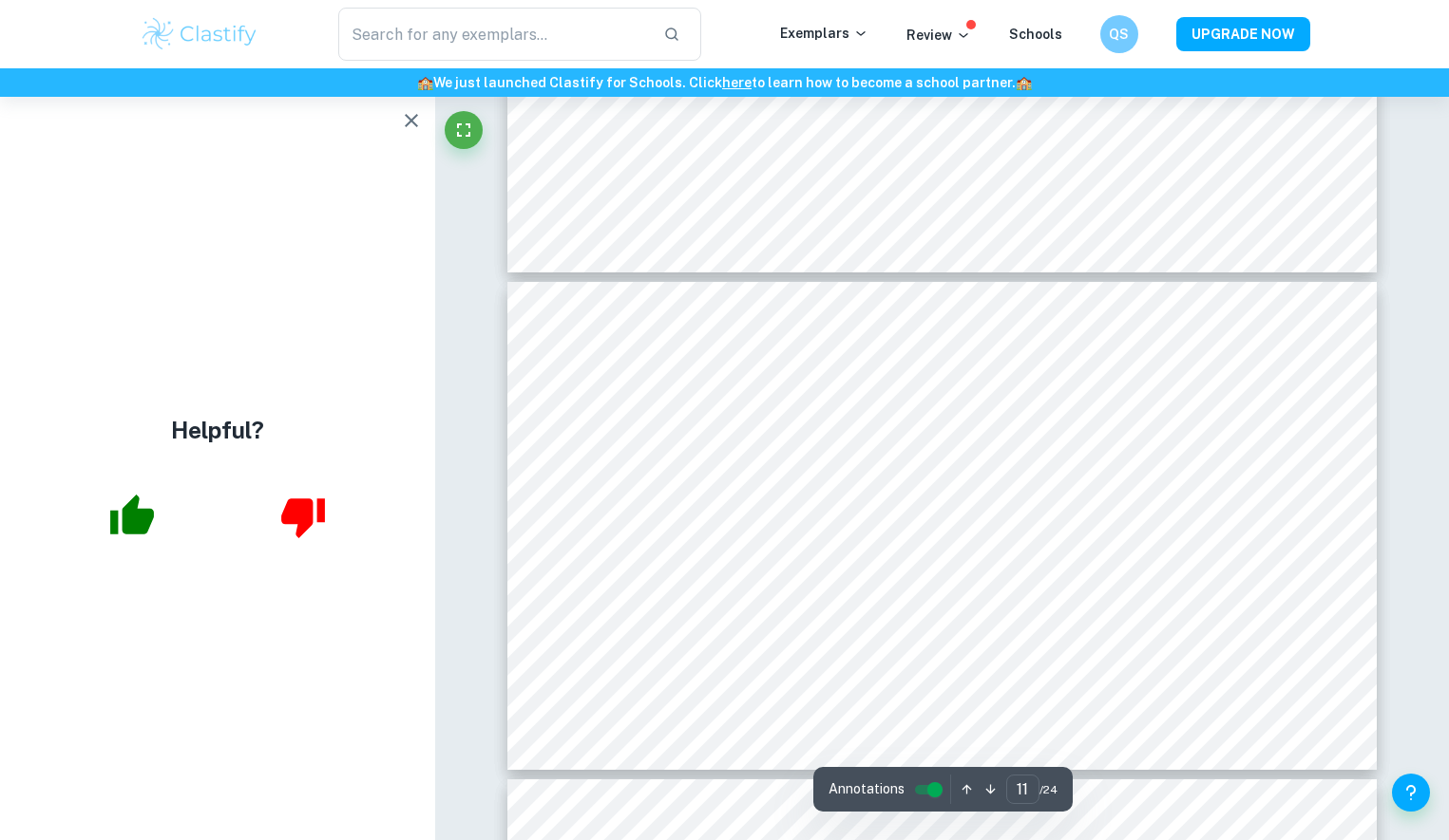
scroll to position [5662, 0]
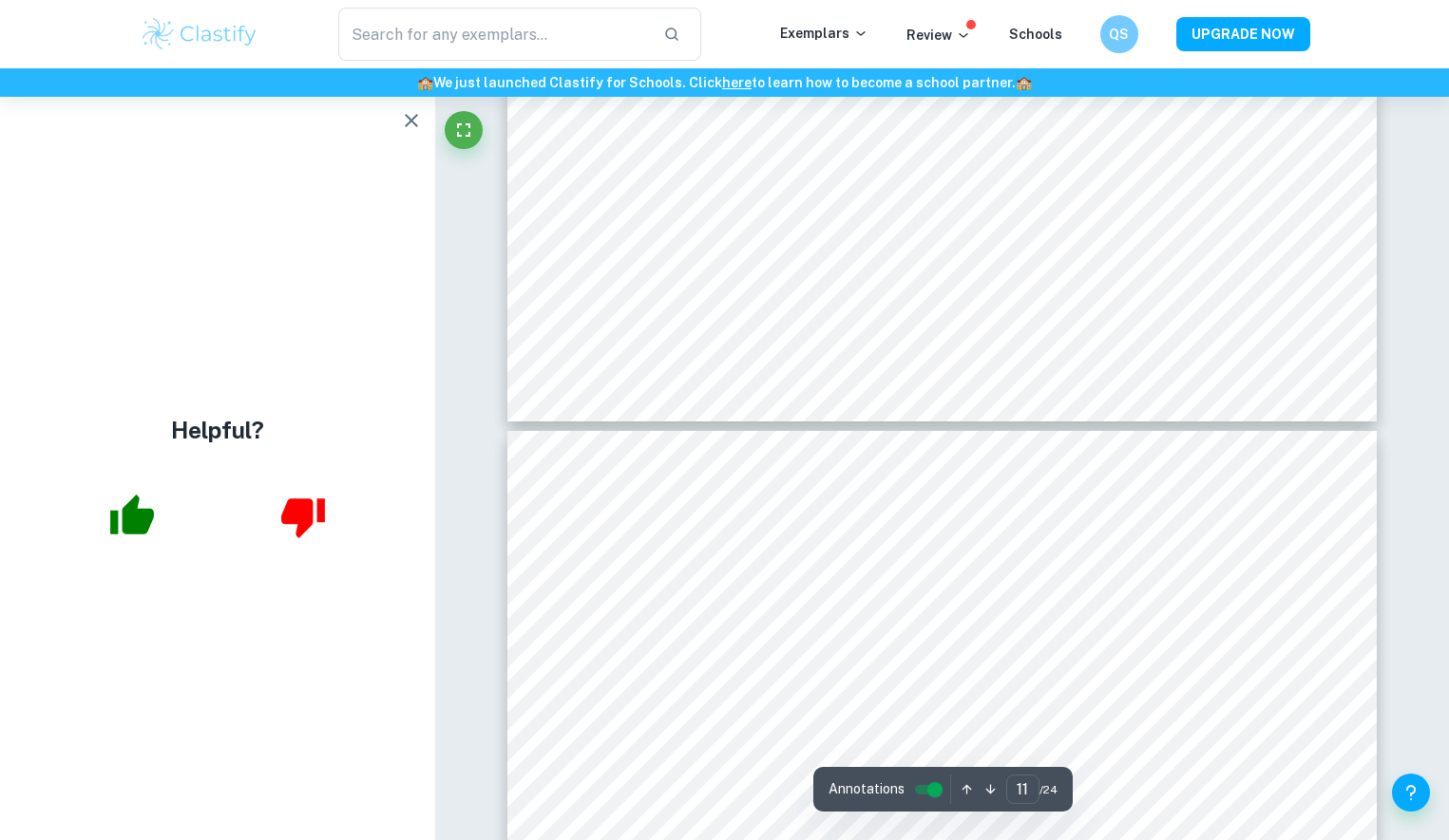
type input "12"
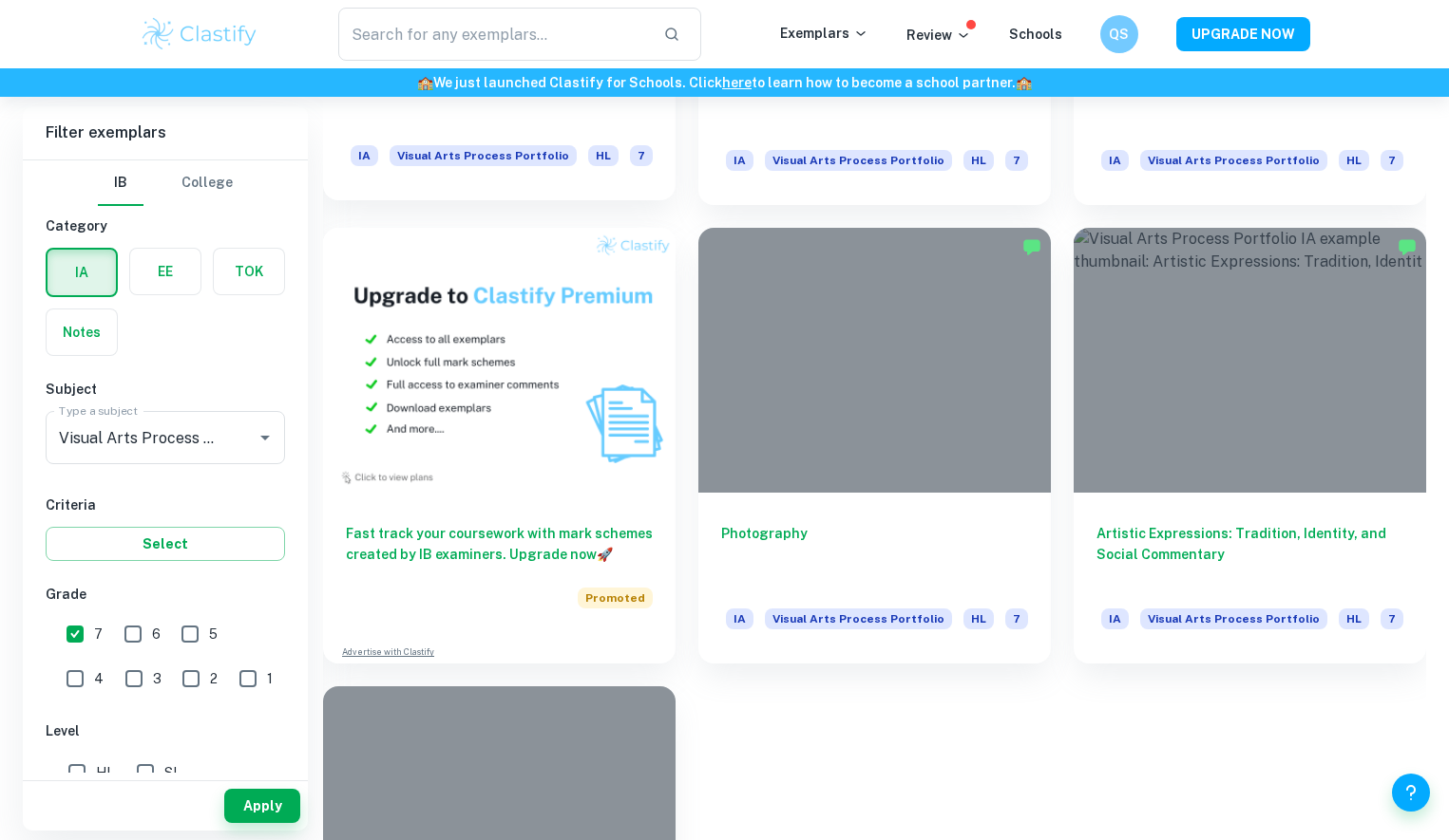
scroll to position [1419, 0]
